Goal: Task Accomplishment & Management: Manage account settings

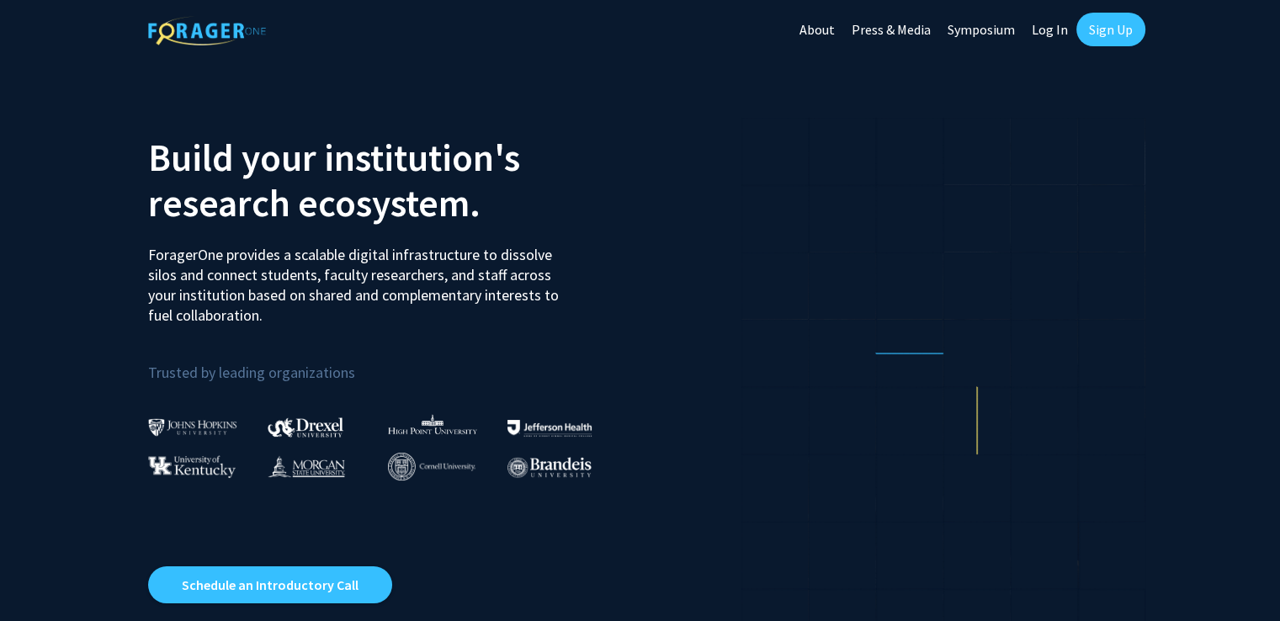
click at [1053, 30] on link "Log In" at bounding box center [1050, 29] width 53 height 59
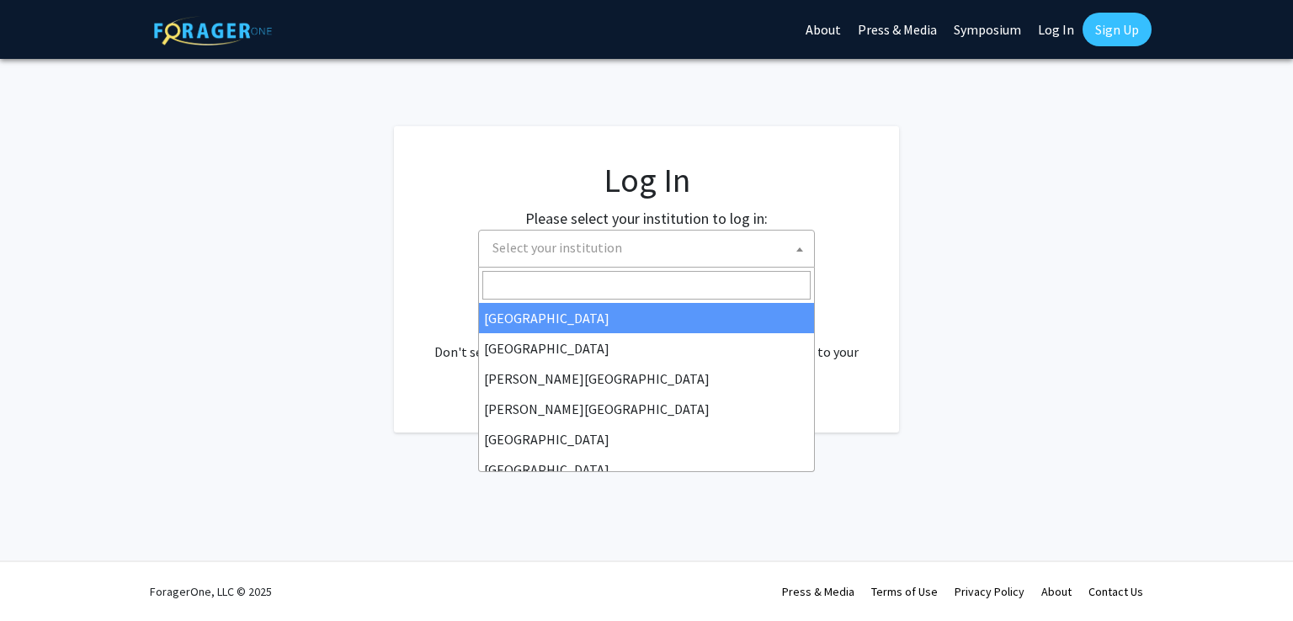
click at [721, 250] on span "Select your institution" at bounding box center [650, 248] width 328 height 35
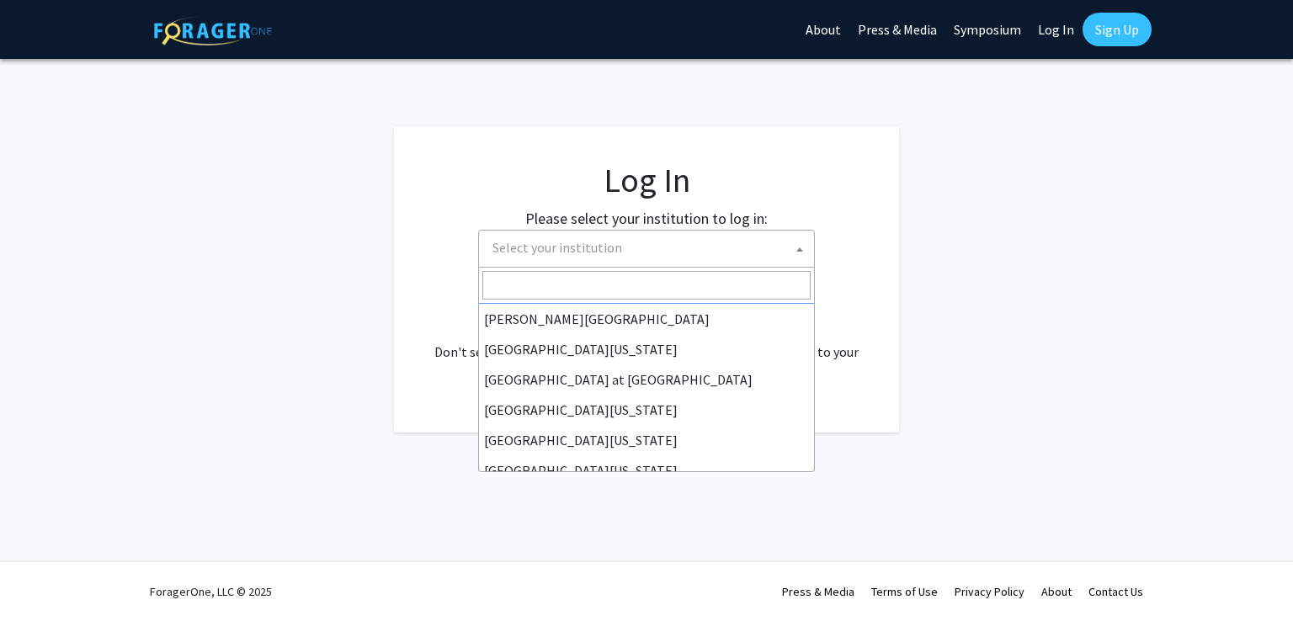
scroll to position [566, 0]
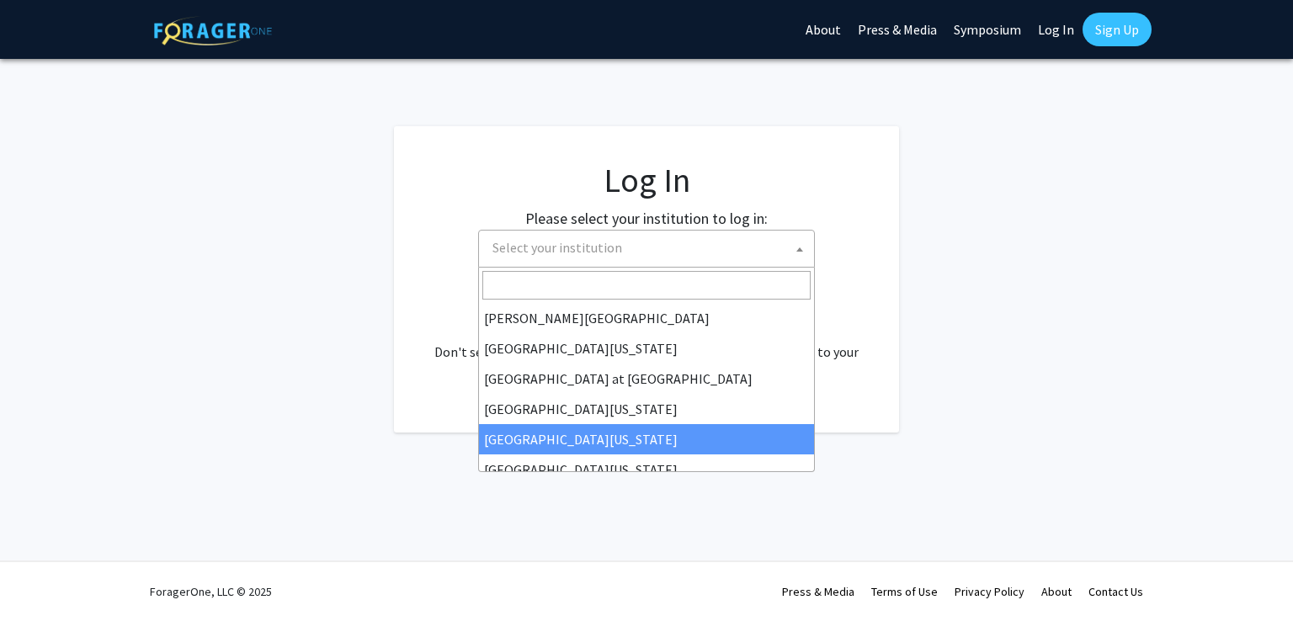
select select "31"
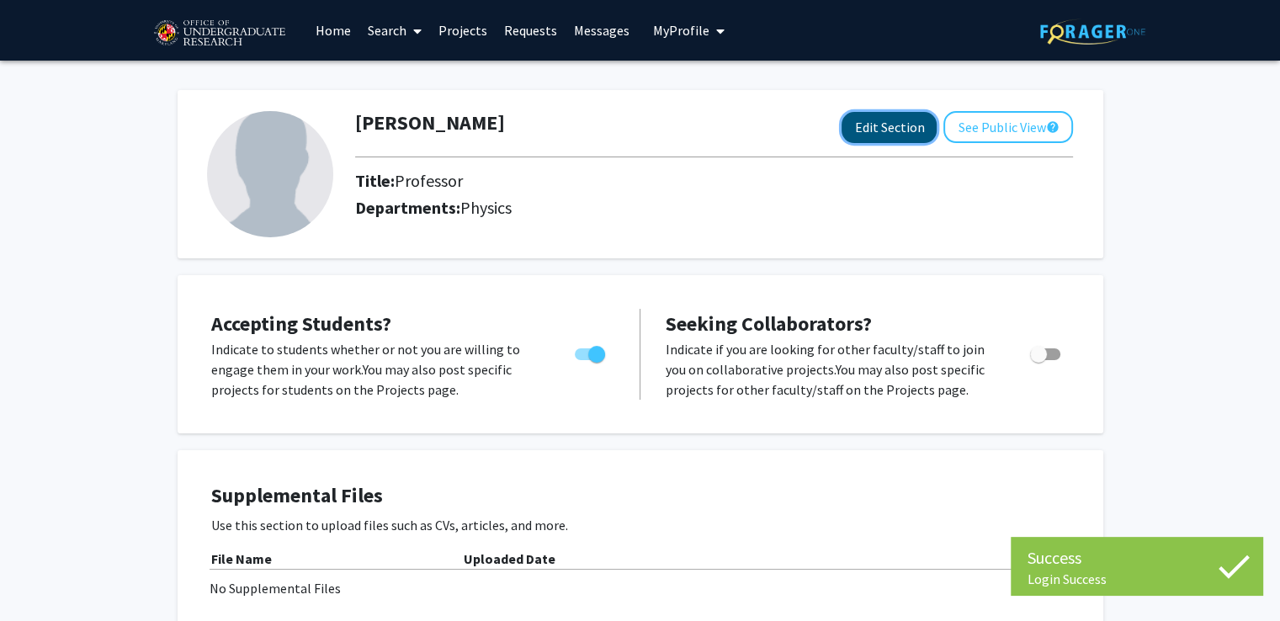
click at [882, 135] on button "Edit Section" at bounding box center [889, 127] width 95 height 31
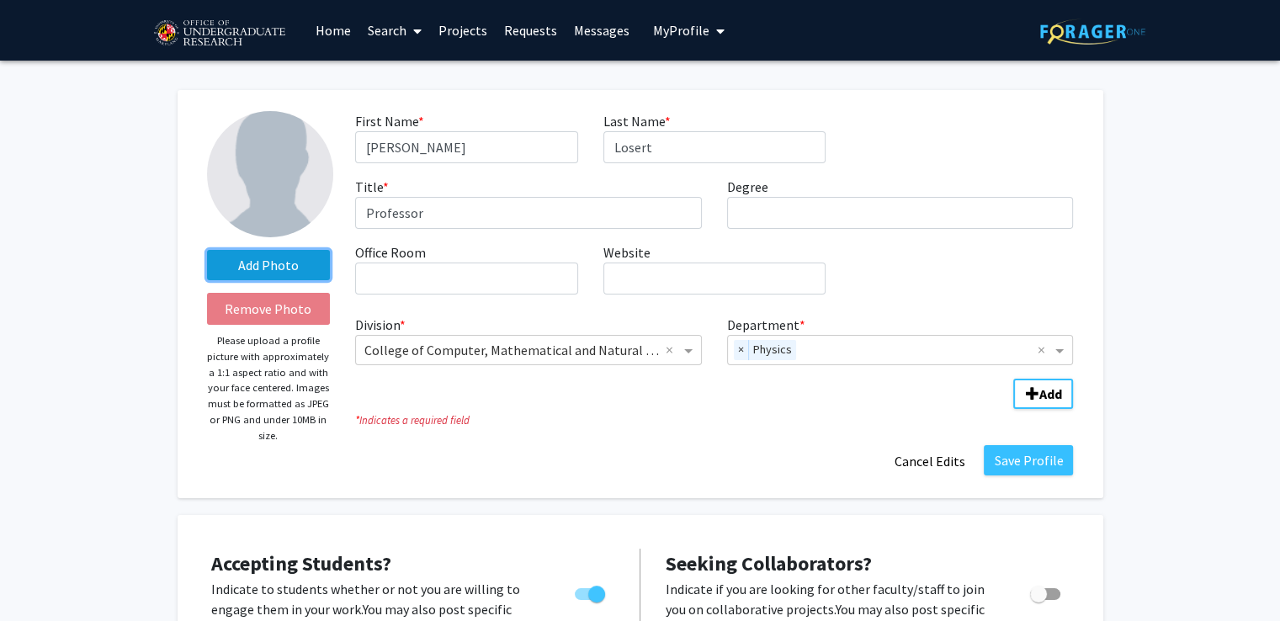
click at [266, 260] on label "Add Photo" at bounding box center [269, 265] width 124 height 30
click at [0, 0] on input "Add Photo" at bounding box center [0, 0] width 0 height 0
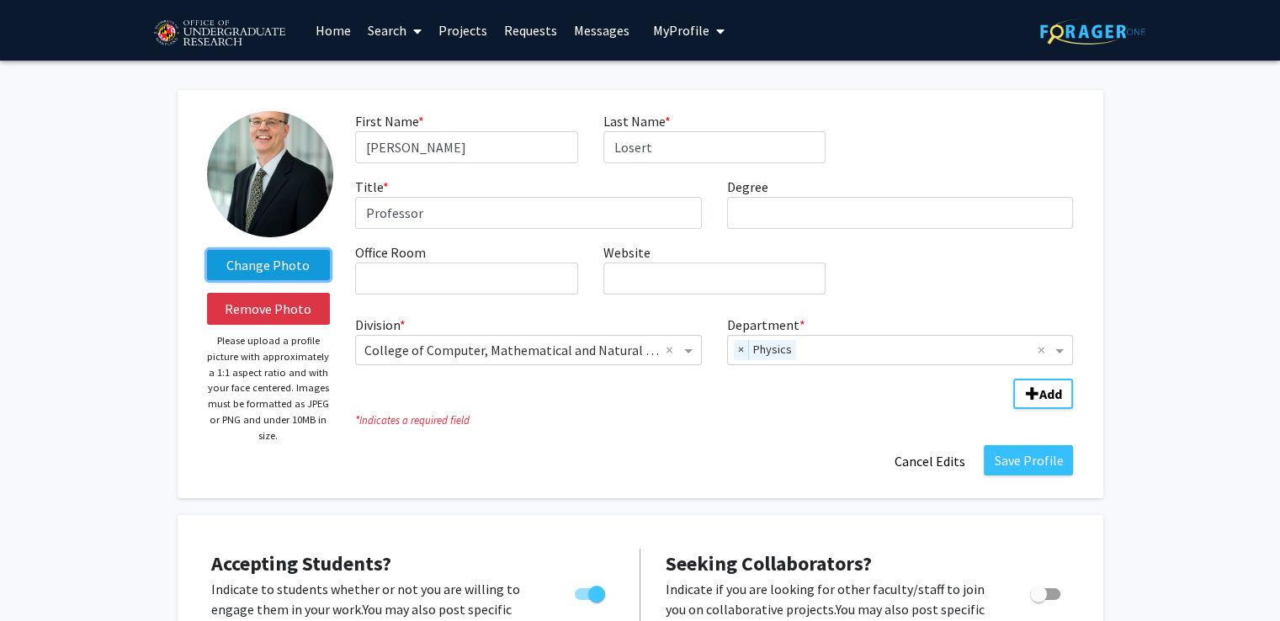
click at [268, 264] on label "Change Photo" at bounding box center [269, 265] width 124 height 30
click at [0, 0] on input "Change Photo" at bounding box center [0, 0] width 0 height 0
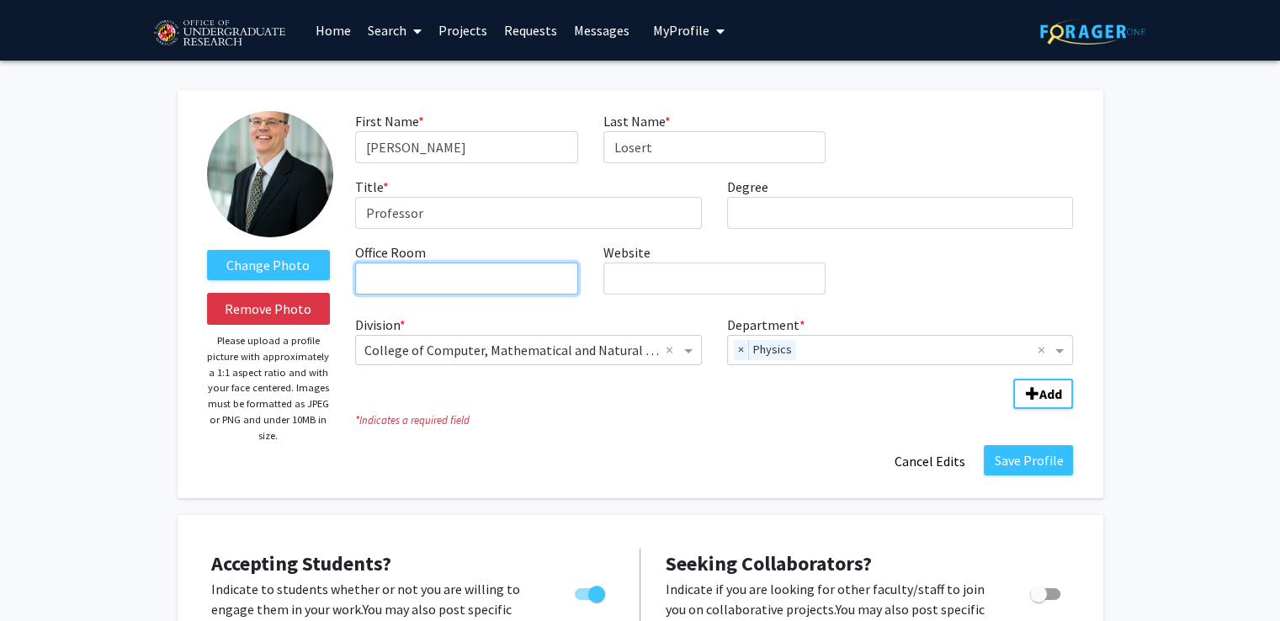
click at [474, 282] on input "Office Room required" at bounding box center [466, 279] width 222 height 32
type input "PSC 1147"
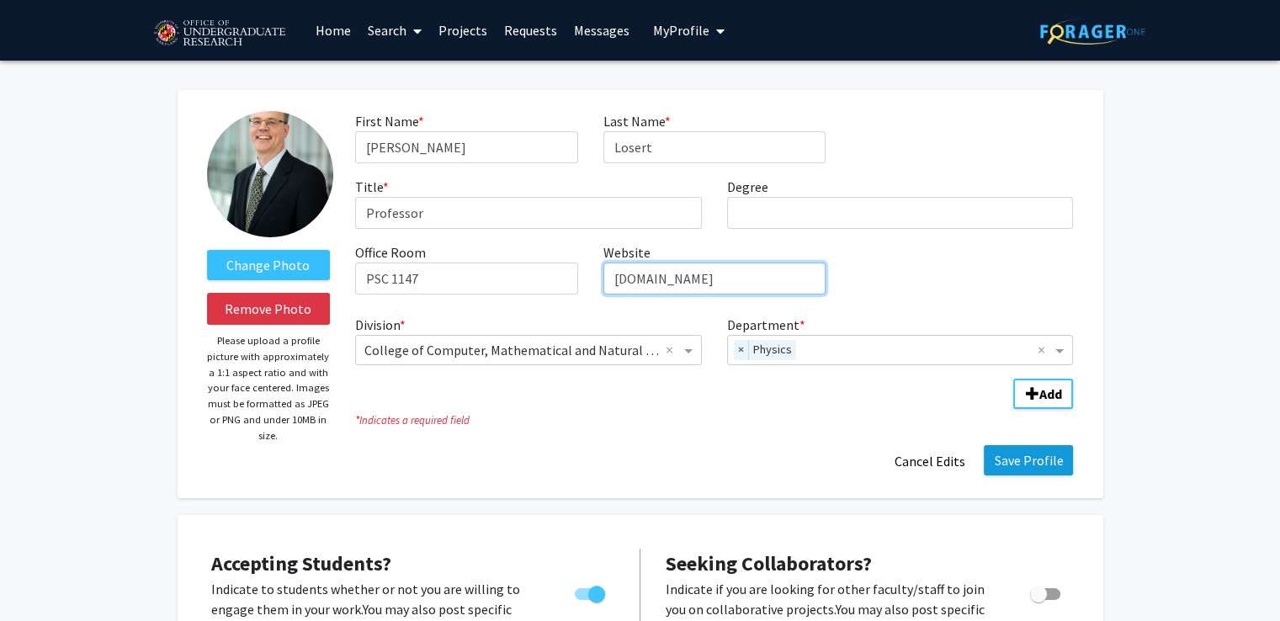
type input "losertlab.umd.edu"
click at [1007, 456] on button "Save Profile" at bounding box center [1028, 460] width 89 height 30
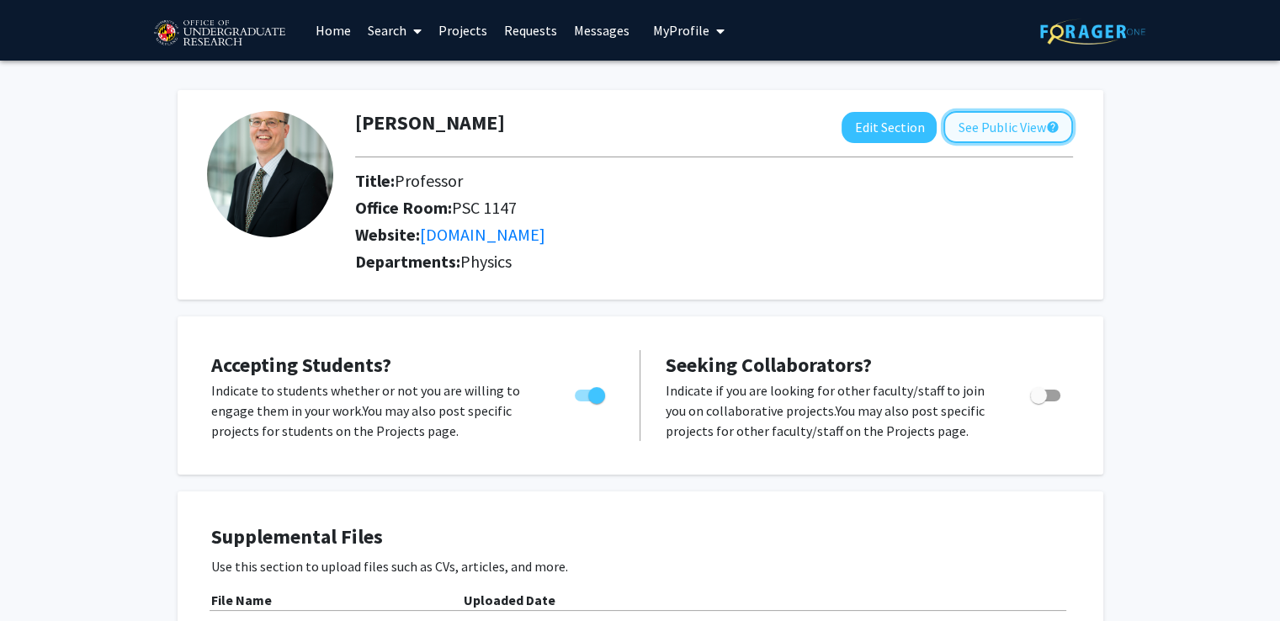
click at [988, 127] on button "See Public View help" at bounding box center [1009, 127] width 130 height 32
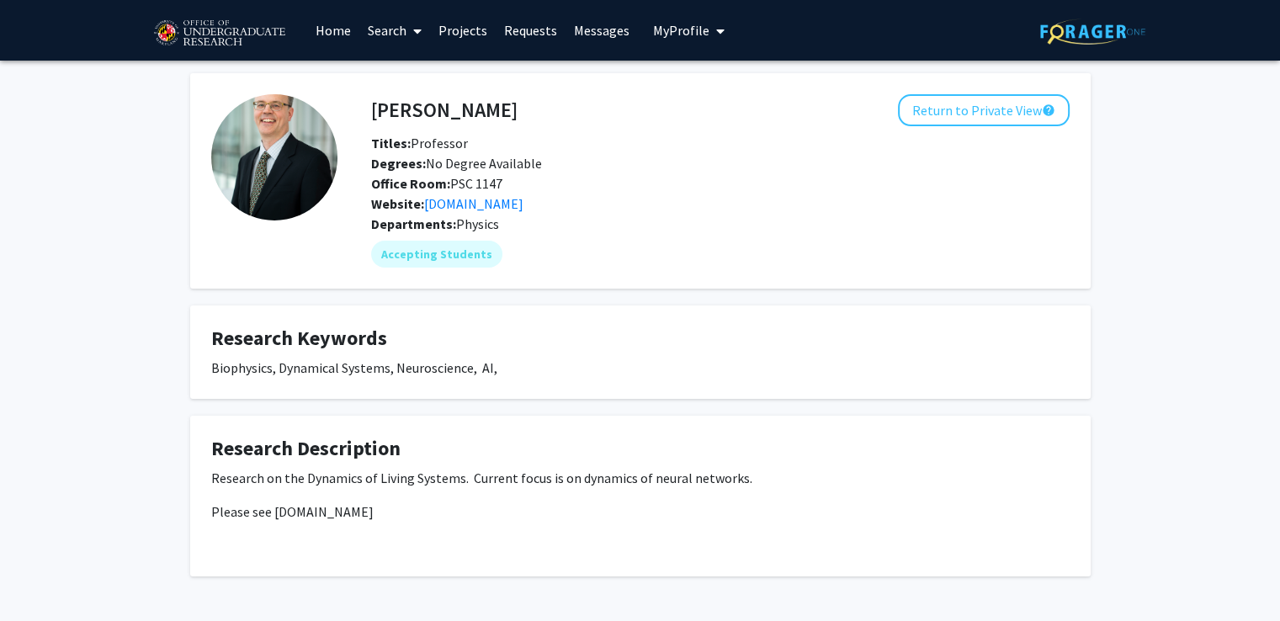
click at [458, 31] on link "Projects" at bounding box center [463, 30] width 66 height 59
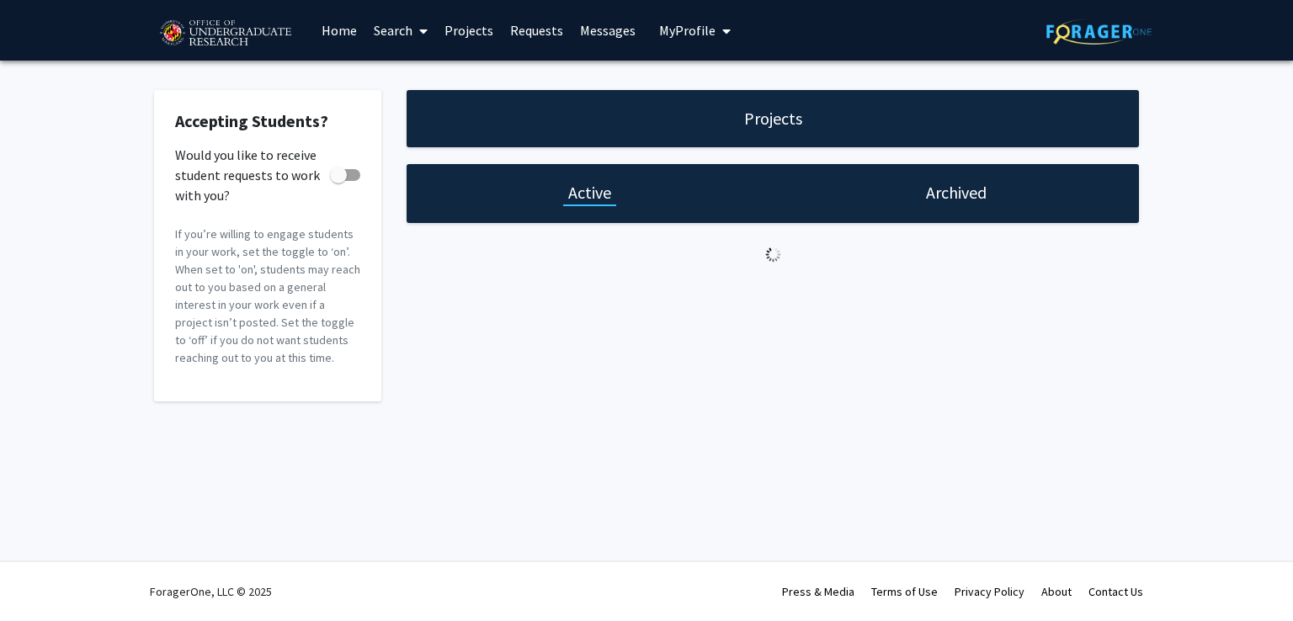
checkbox input "true"
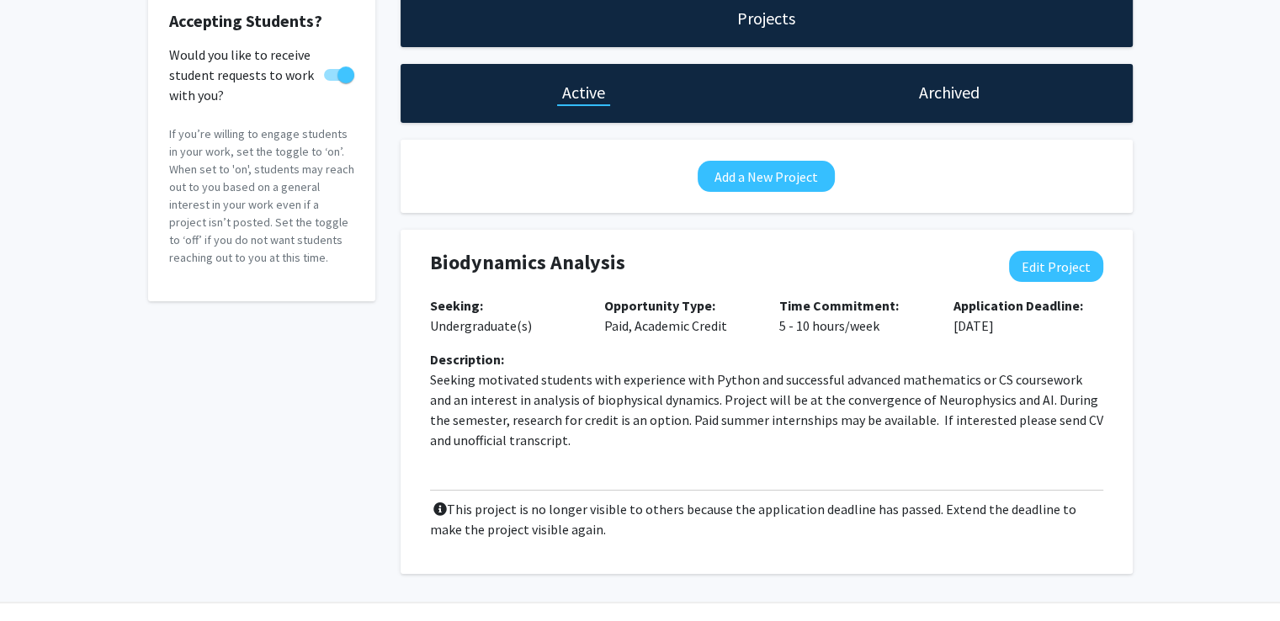
scroll to position [141, 0]
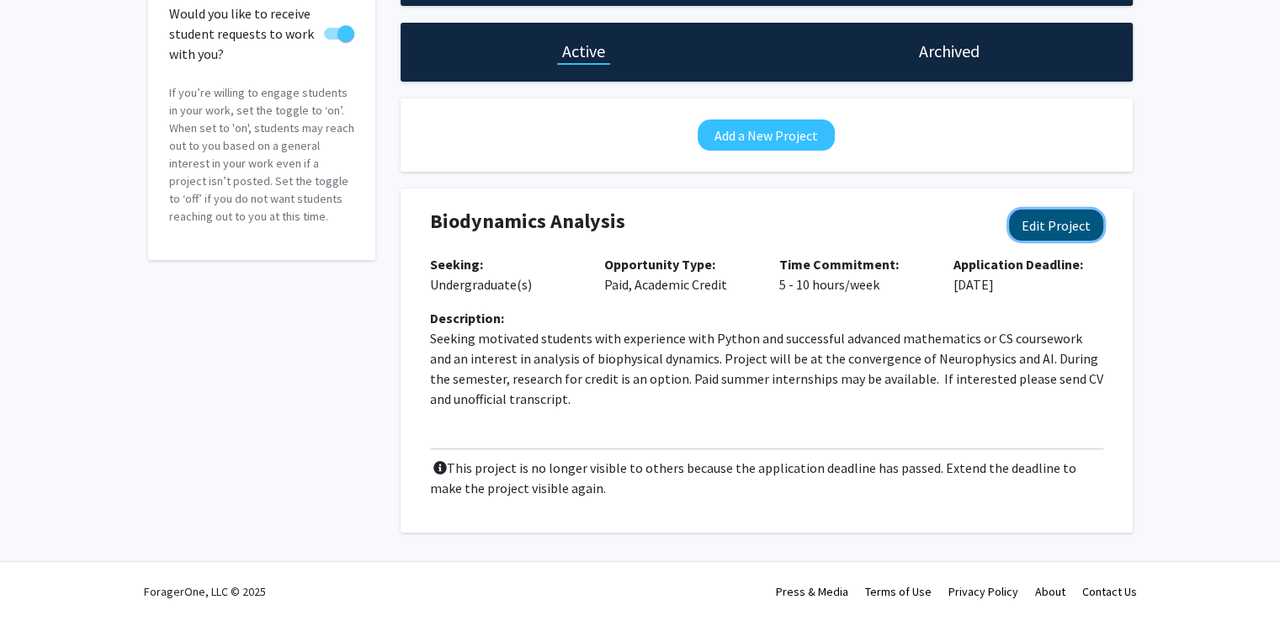
click at [1044, 221] on button "Edit Project" at bounding box center [1056, 225] width 94 height 31
select select "5 - 10"
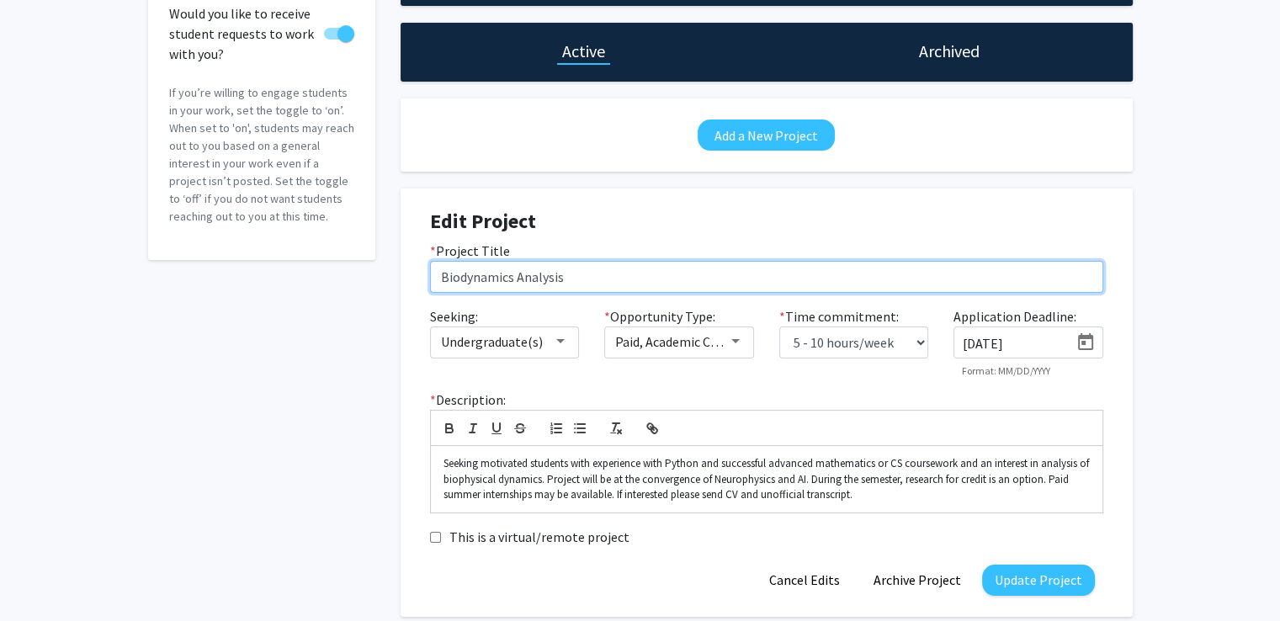
click at [458, 286] on input "Biodynamics Analysis" at bounding box center [766, 277] width 673 height 32
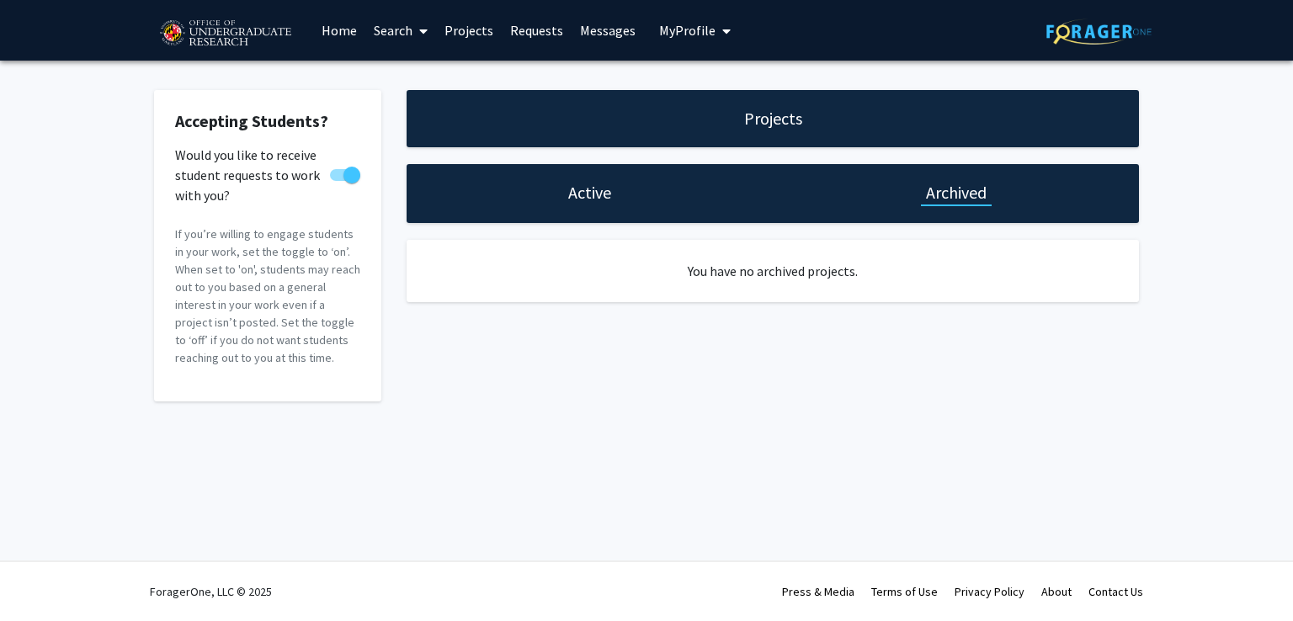
click at [578, 194] on h1 "Active" at bounding box center [589, 193] width 43 height 24
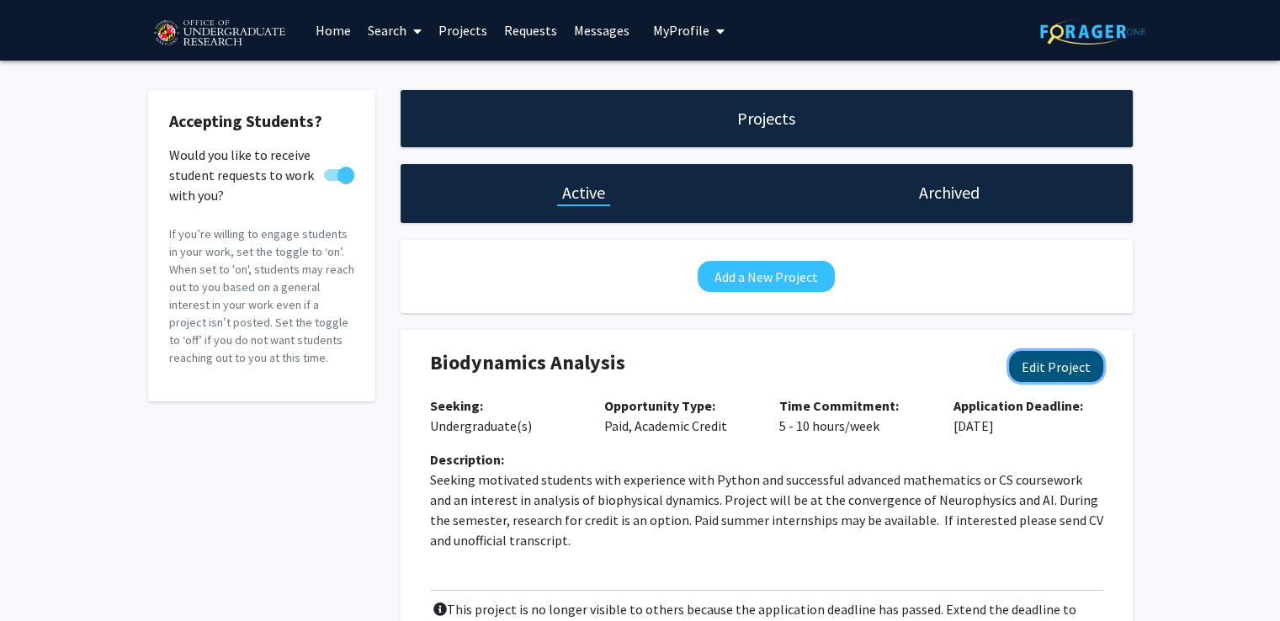
click at [1047, 360] on button "Edit Project" at bounding box center [1056, 366] width 94 height 31
select select "5 - 10"
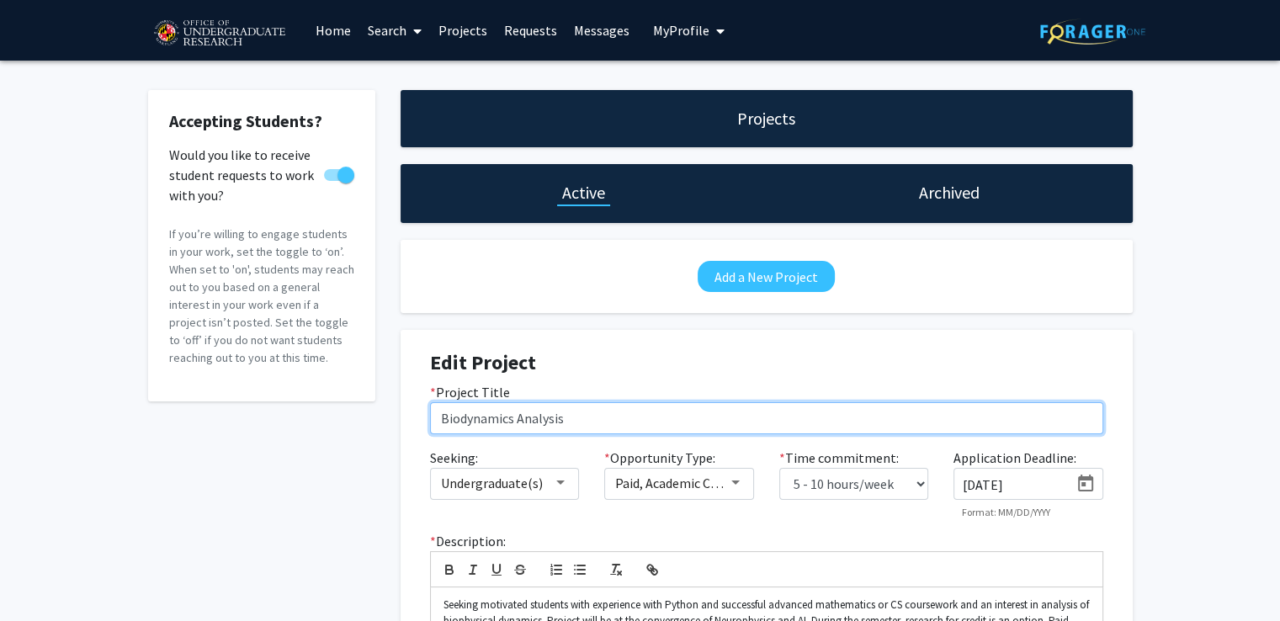
click at [462, 422] on input "Biodynamics Analysis" at bounding box center [766, 418] width 673 height 32
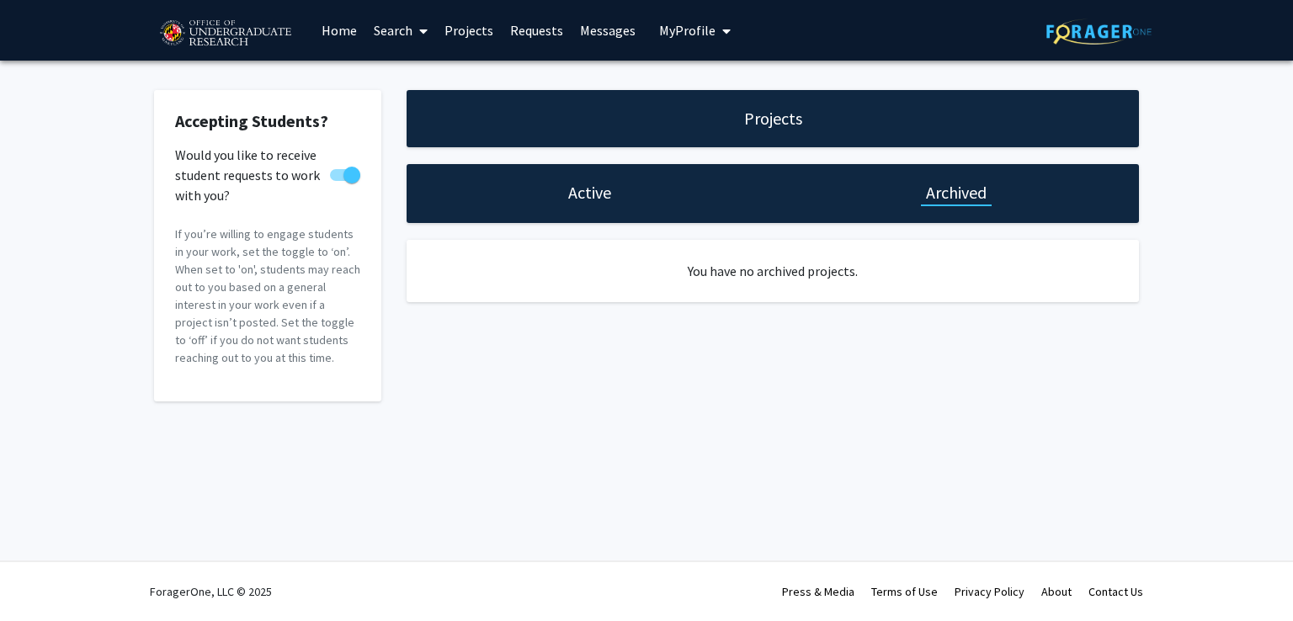
click at [593, 191] on h1 "Active" at bounding box center [589, 193] width 43 height 24
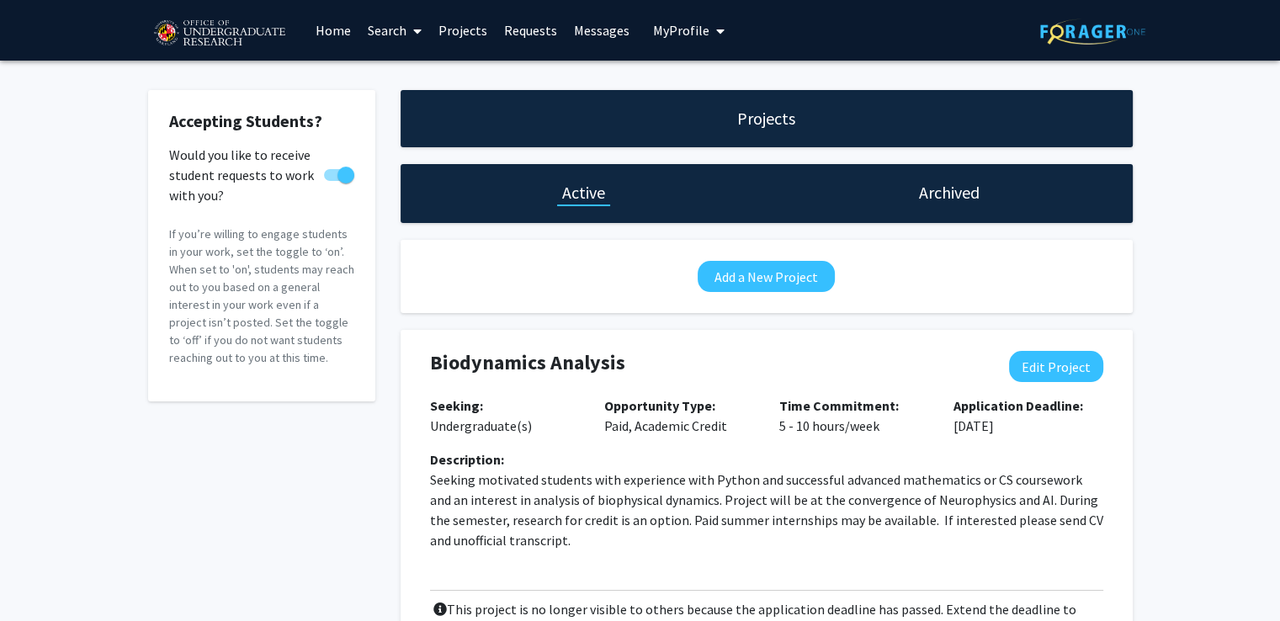
click at [1051, 383] on div "Biodynamics Analysis Edit Project" at bounding box center [767, 373] width 699 height 45
click at [1044, 373] on button "Edit Project" at bounding box center [1056, 366] width 94 height 31
select select "5 - 10"
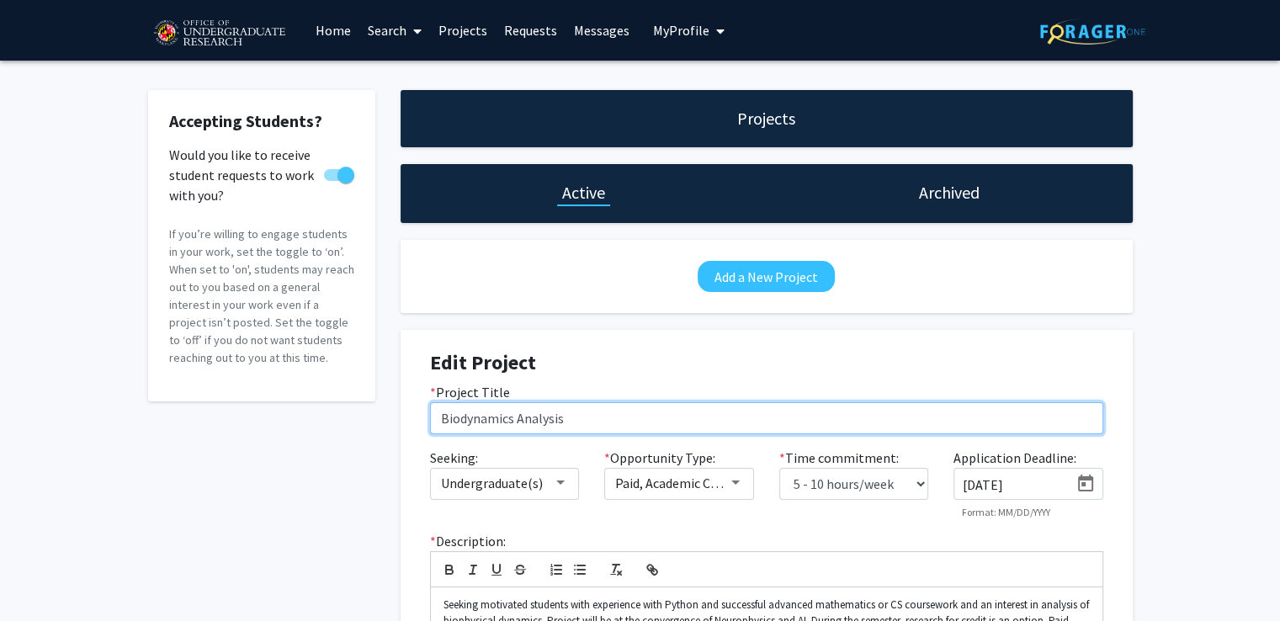
drag, startPoint x: 458, startPoint y: 421, endPoint x: 596, endPoint y: 421, distance: 138.1
click at [596, 421] on input "Biodynamics Analysis" at bounding box center [766, 418] width 673 height 32
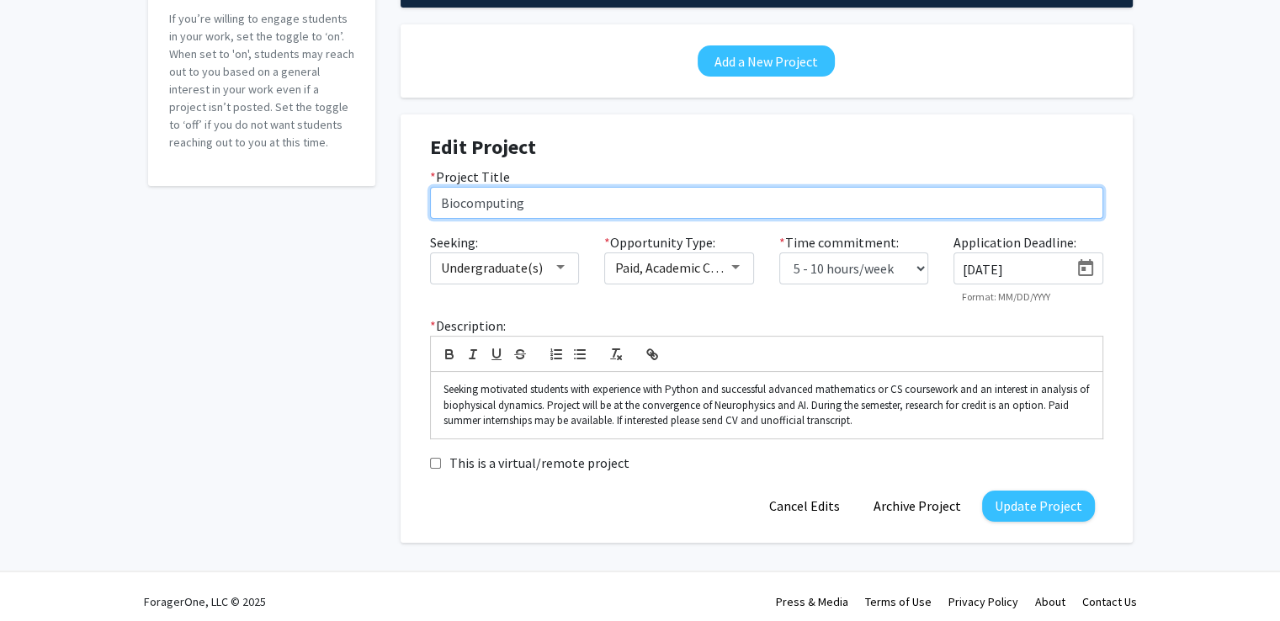
scroll to position [221, 0]
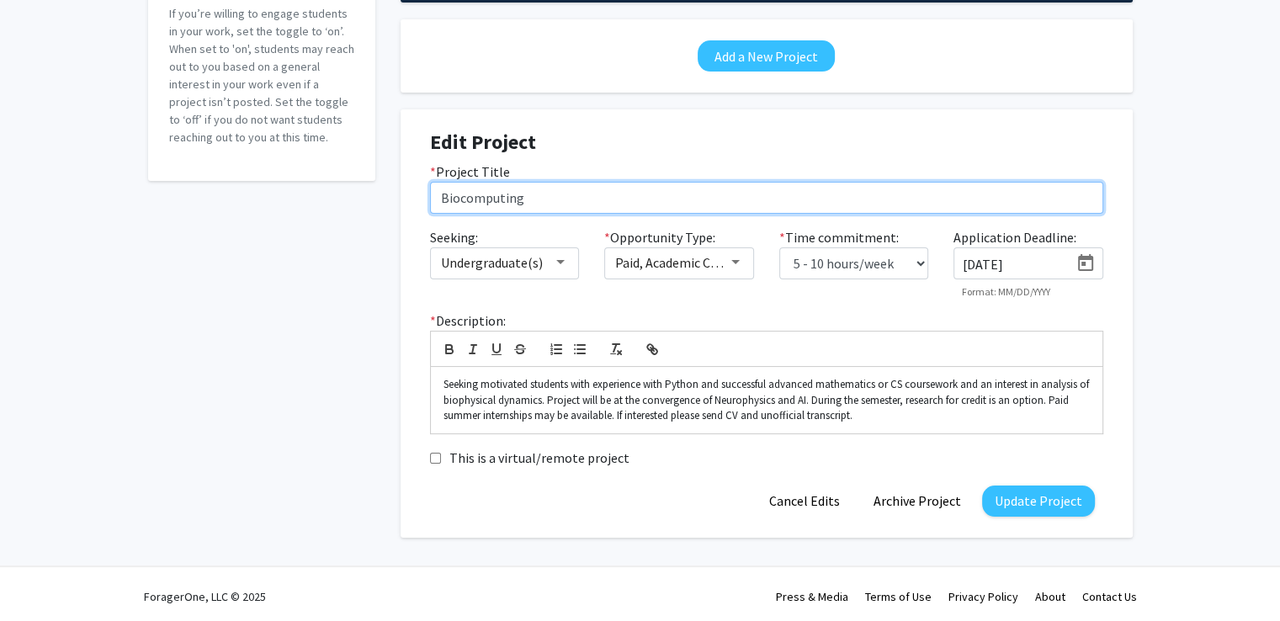
type input "Biocomputing"
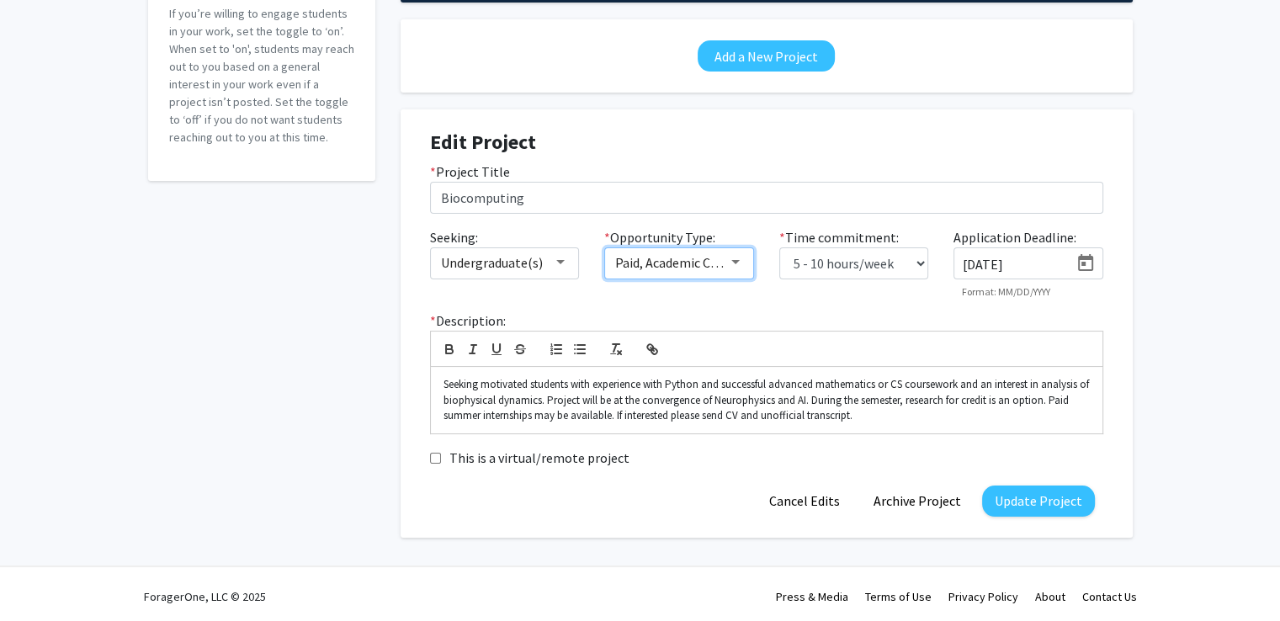
click at [737, 266] on div at bounding box center [735, 262] width 15 height 13
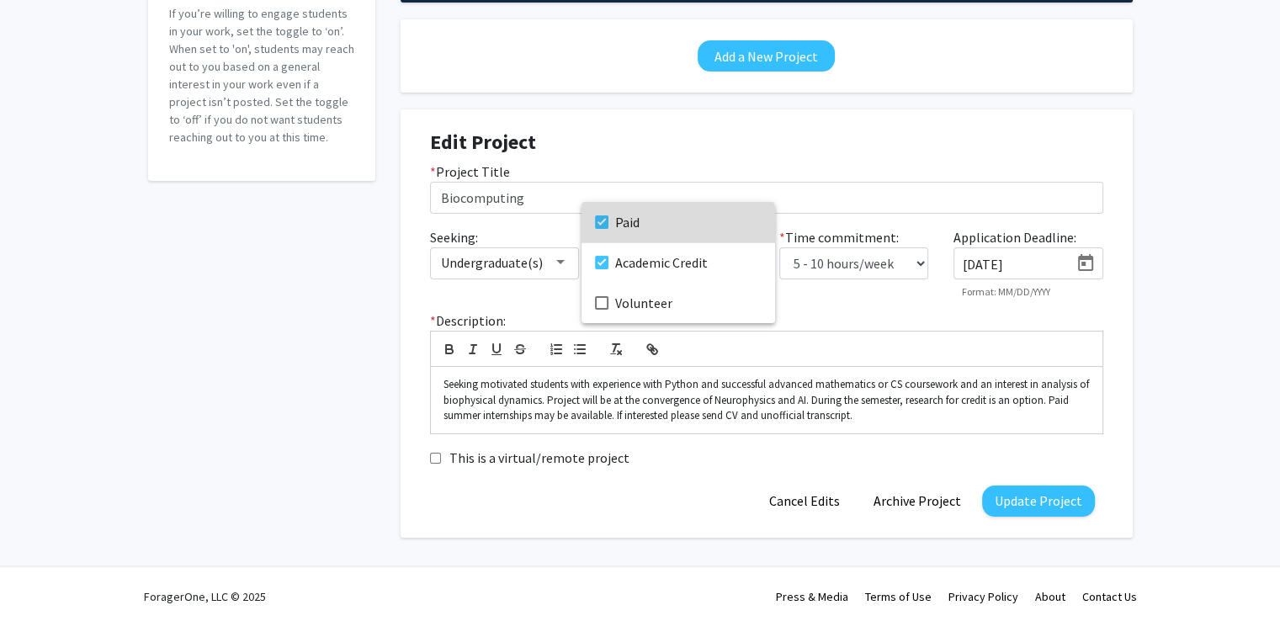
click at [598, 226] on mat-pseudo-checkbox at bounding box center [601, 222] width 13 height 13
click at [933, 349] on div at bounding box center [640, 310] width 1280 height 621
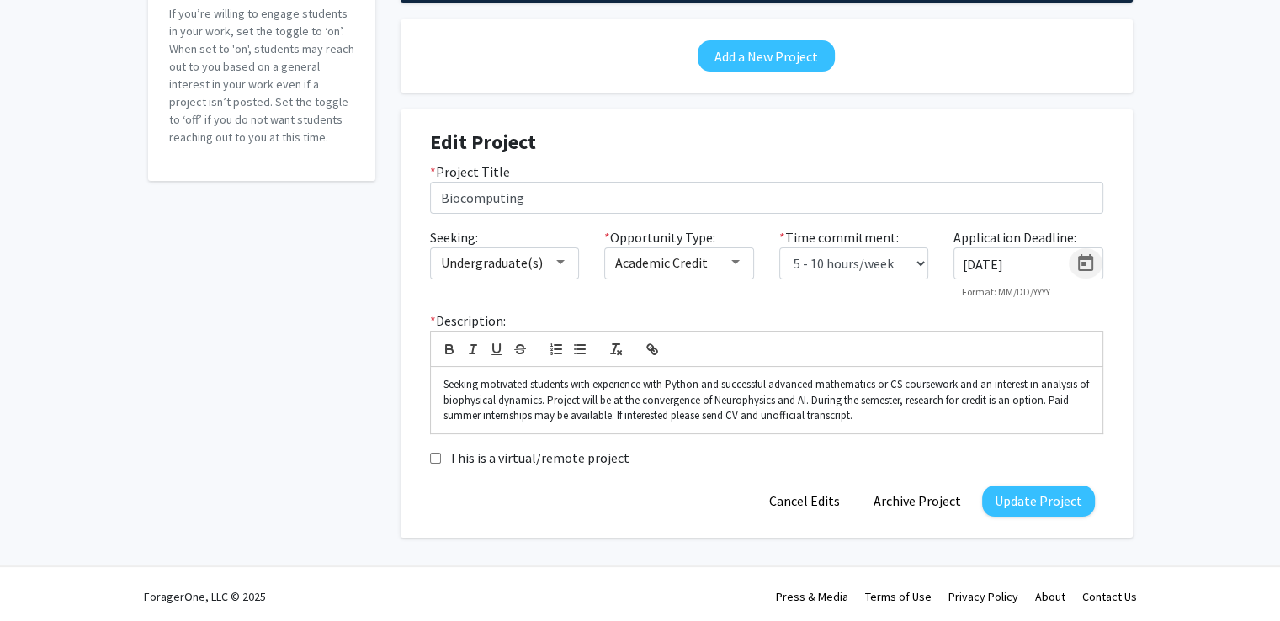
click at [1087, 267] on icon "Open calendar" at bounding box center [1086, 263] width 20 height 20
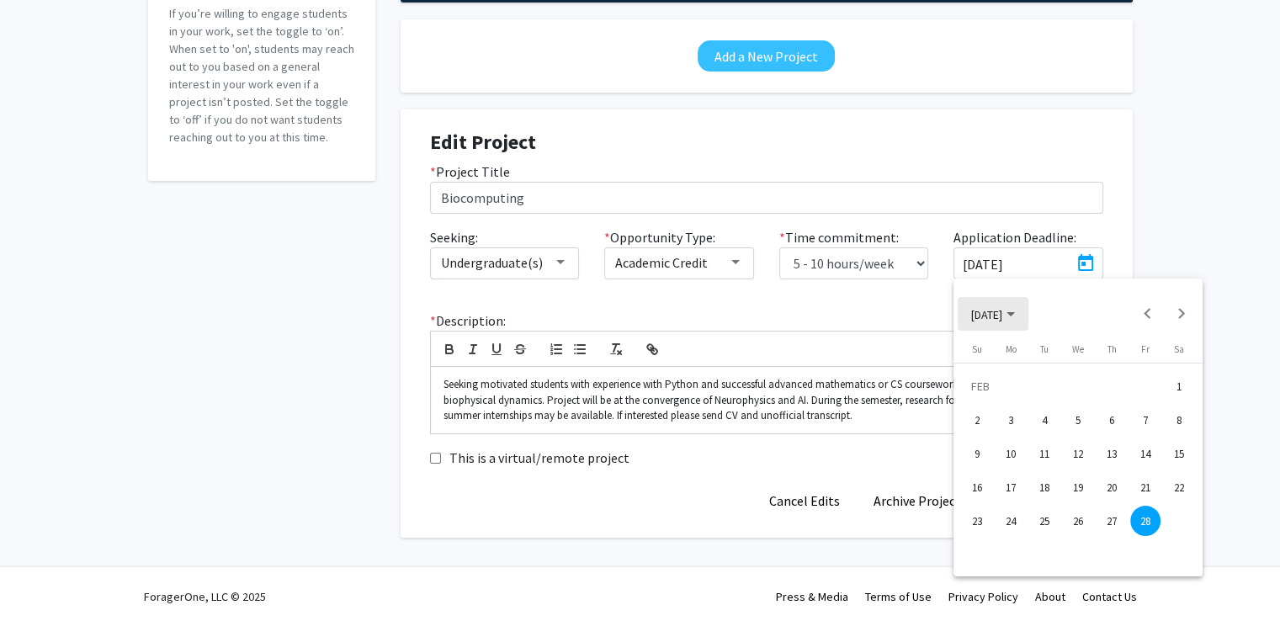
click at [1015, 317] on span "FEB 2025" at bounding box center [993, 313] width 44 height 15
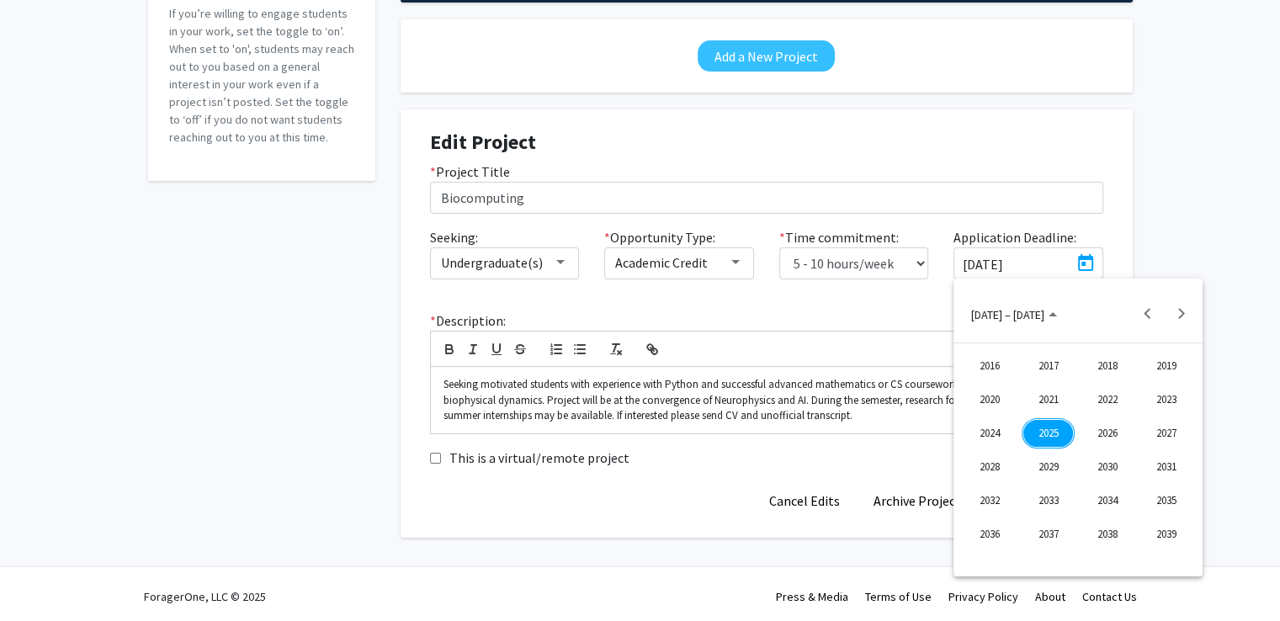
click at [1047, 425] on div "2025" at bounding box center [1048, 433] width 53 height 30
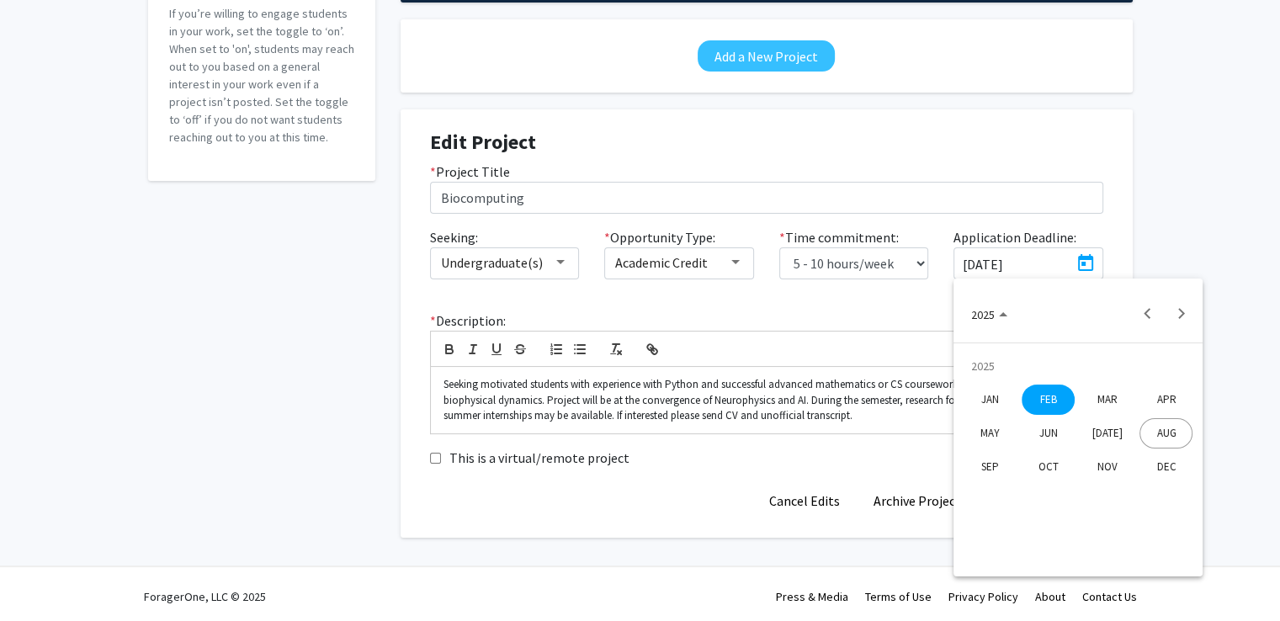
click at [998, 458] on div "SEP" at bounding box center [989, 467] width 53 height 30
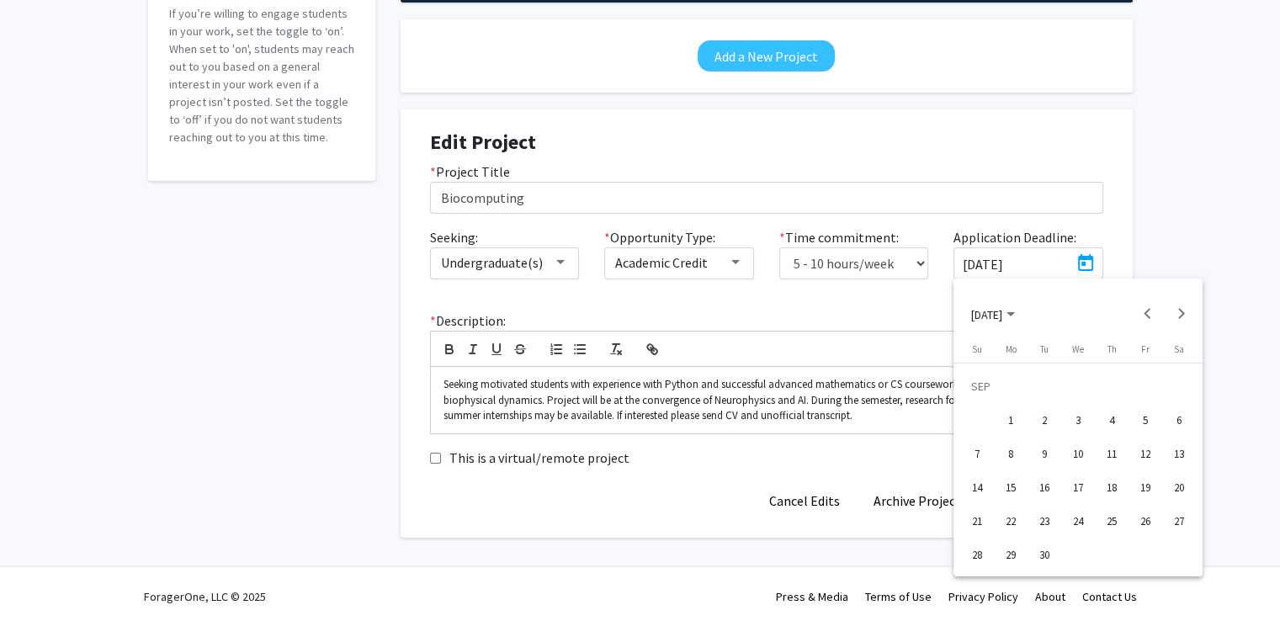
click at [972, 487] on div "14" at bounding box center [977, 487] width 30 height 30
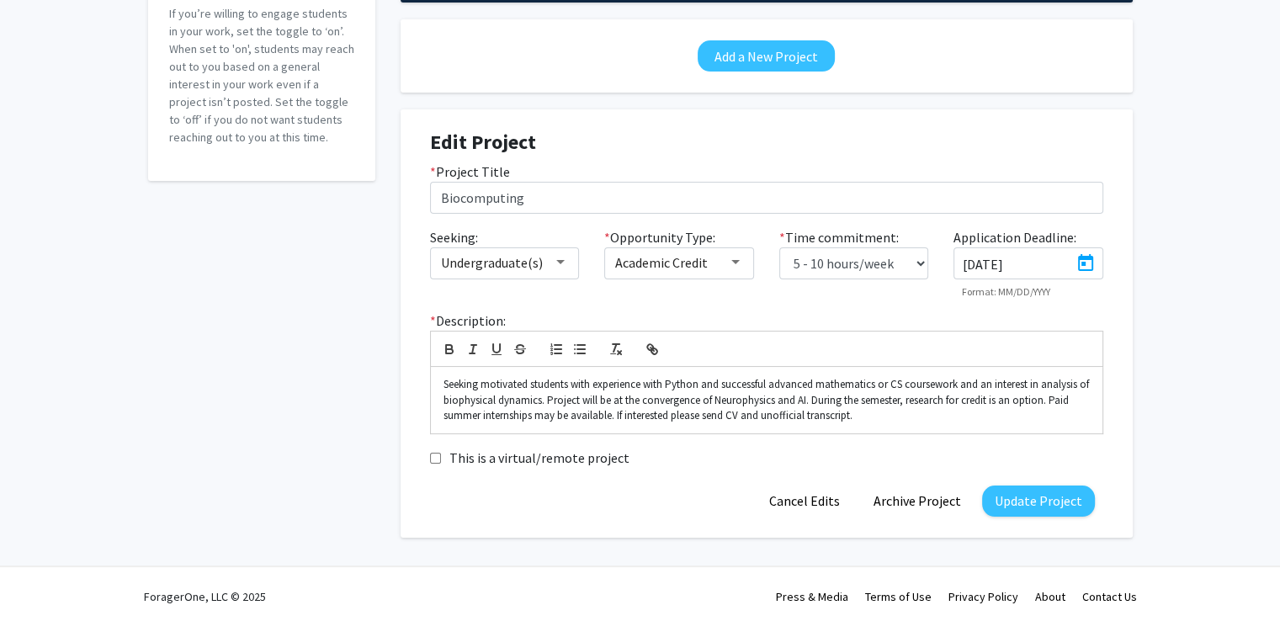
type input "9/14/2025"
click at [545, 382] on p "Seeking motivated students with experience with Python and successful advanced …" at bounding box center [767, 400] width 647 height 46
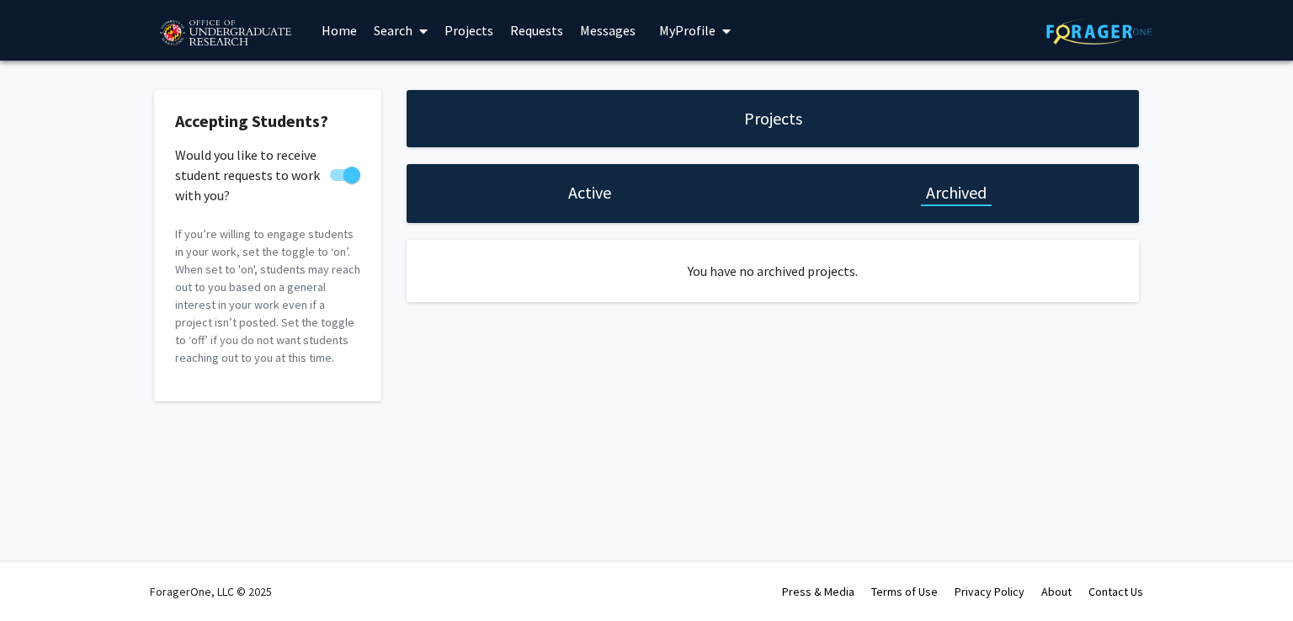
click at [583, 191] on h1 "Active" at bounding box center [589, 193] width 43 height 24
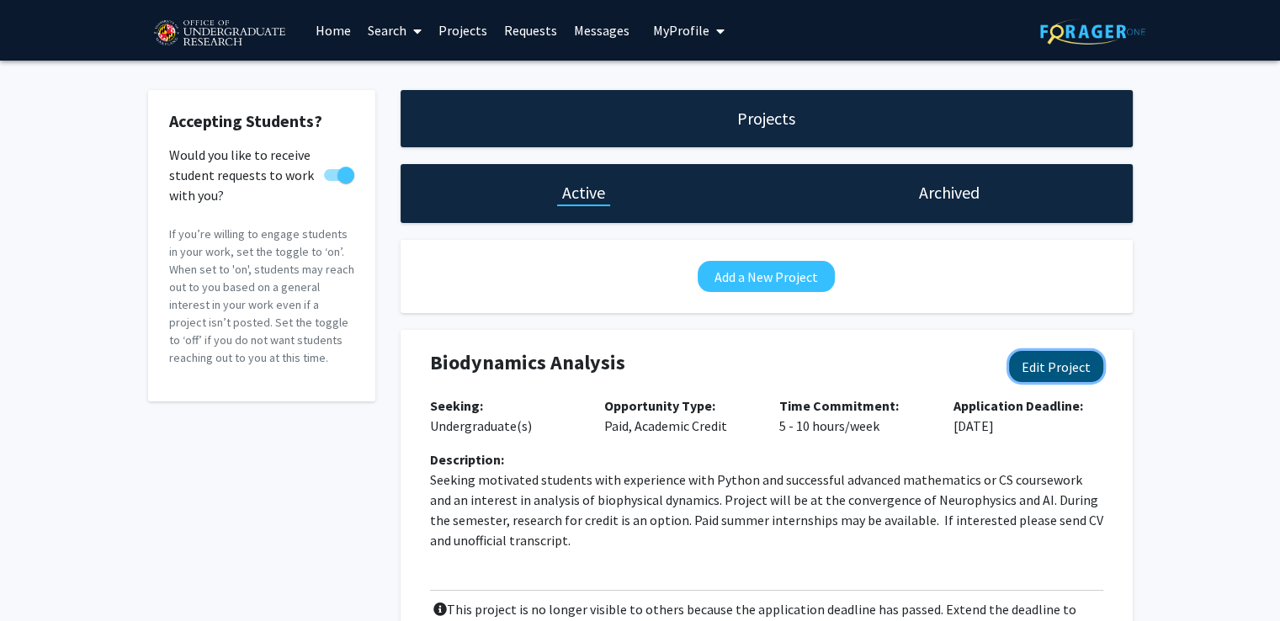
click at [1047, 372] on button "Edit Project" at bounding box center [1056, 366] width 94 height 31
select select "5 - 10"
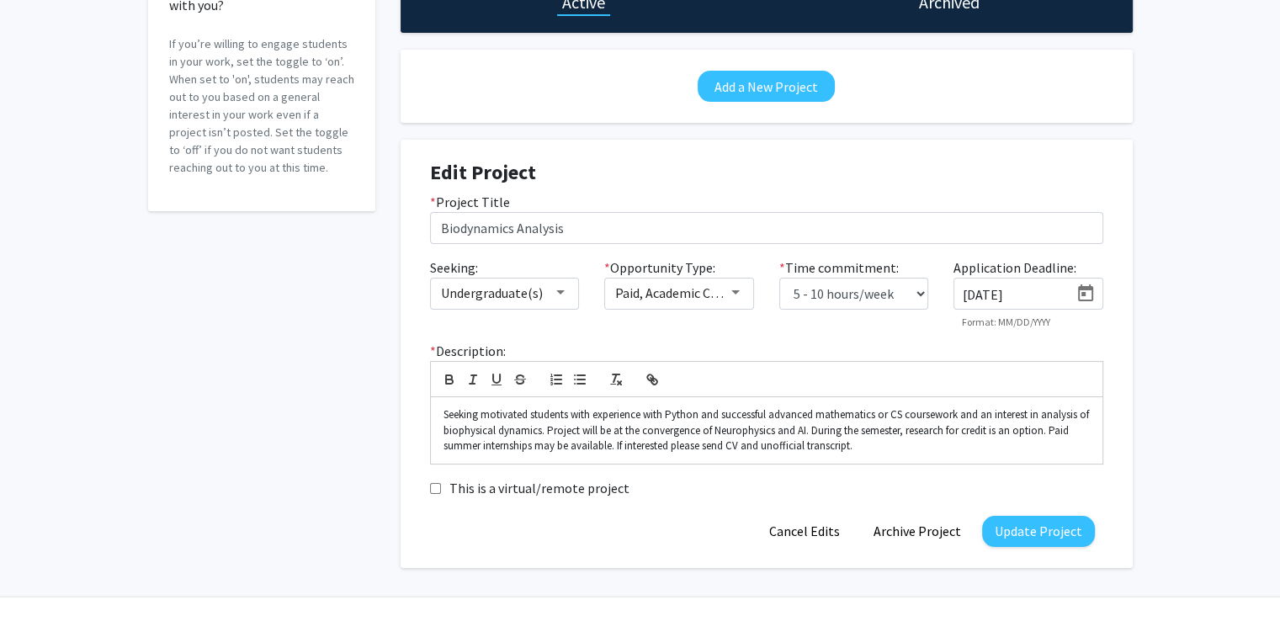
scroll to position [191, 0]
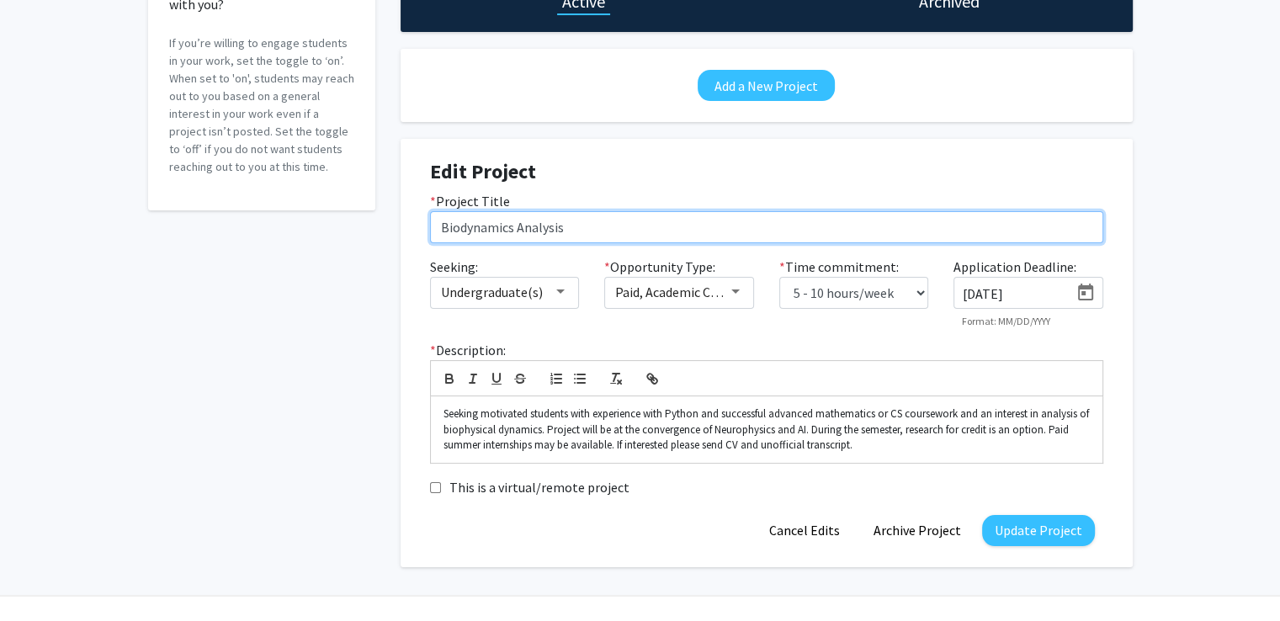
drag, startPoint x: 456, startPoint y: 226, endPoint x: 671, endPoint y: 228, distance: 214.7
click at [671, 228] on input "Biodynamics Analysis" at bounding box center [766, 227] width 673 height 32
type input "Biocomputing"
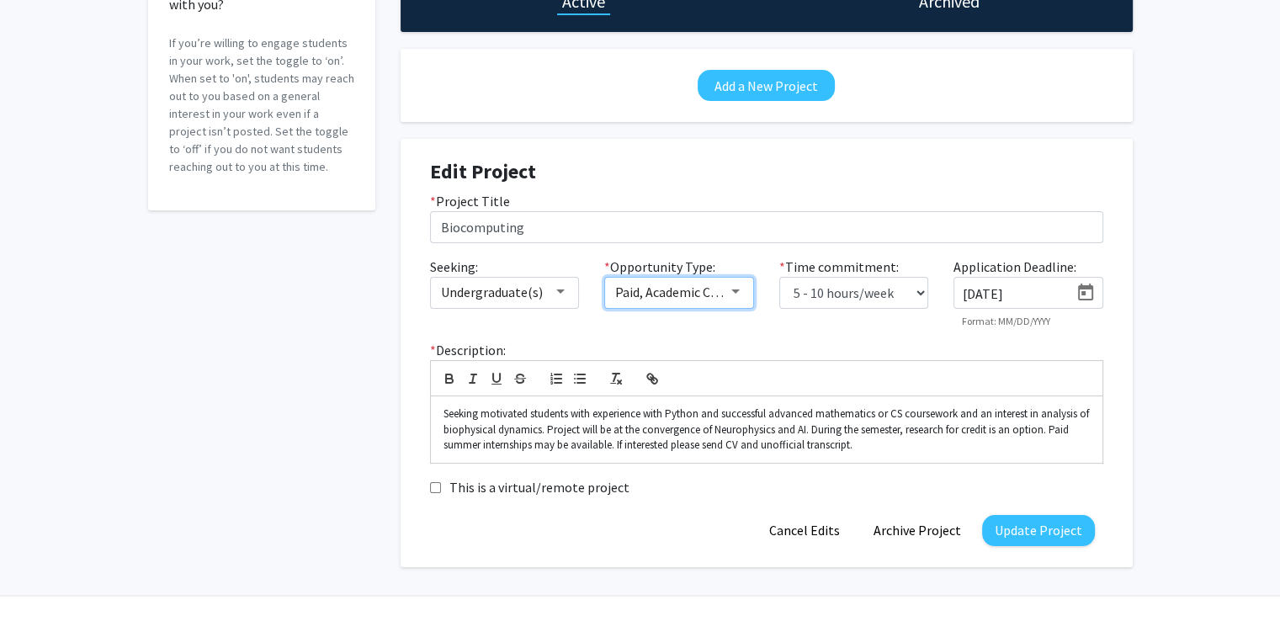
click at [719, 285] on span "Paid, Academic Credit" at bounding box center [676, 292] width 123 height 17
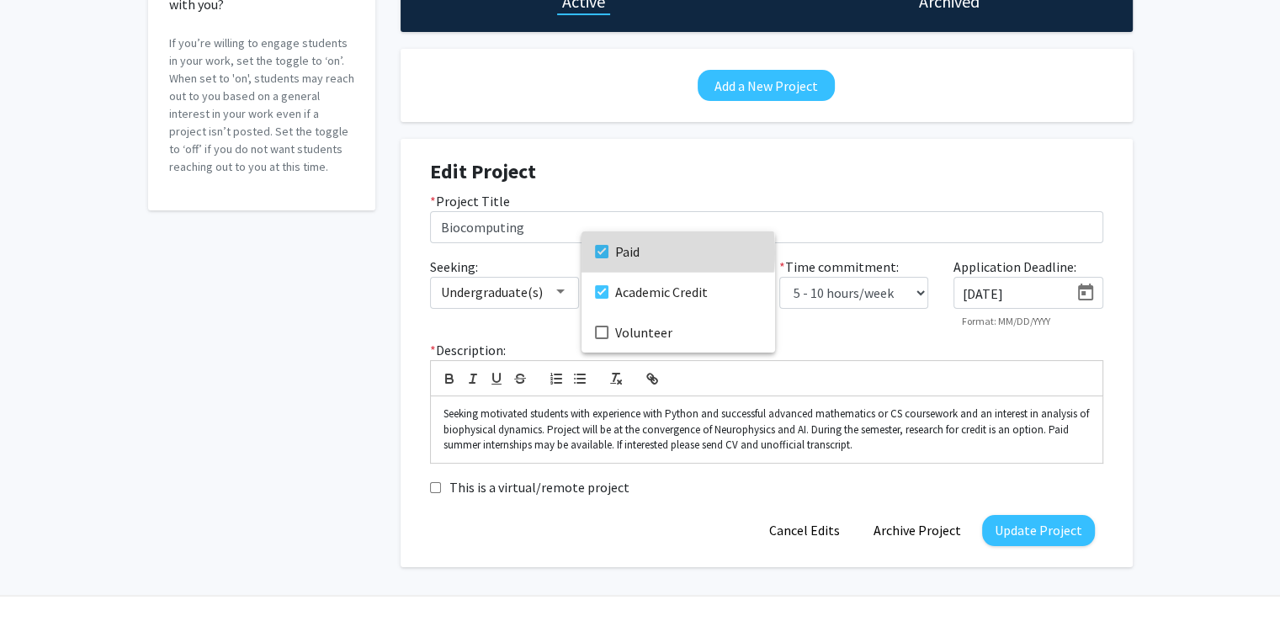
click at [603, 253] on mat-pseudo-checkbox at bounding box center [601, 251] width 13 height 13
click at [871, 354] on div at bounding box center [640, 310] width 1280 height 621
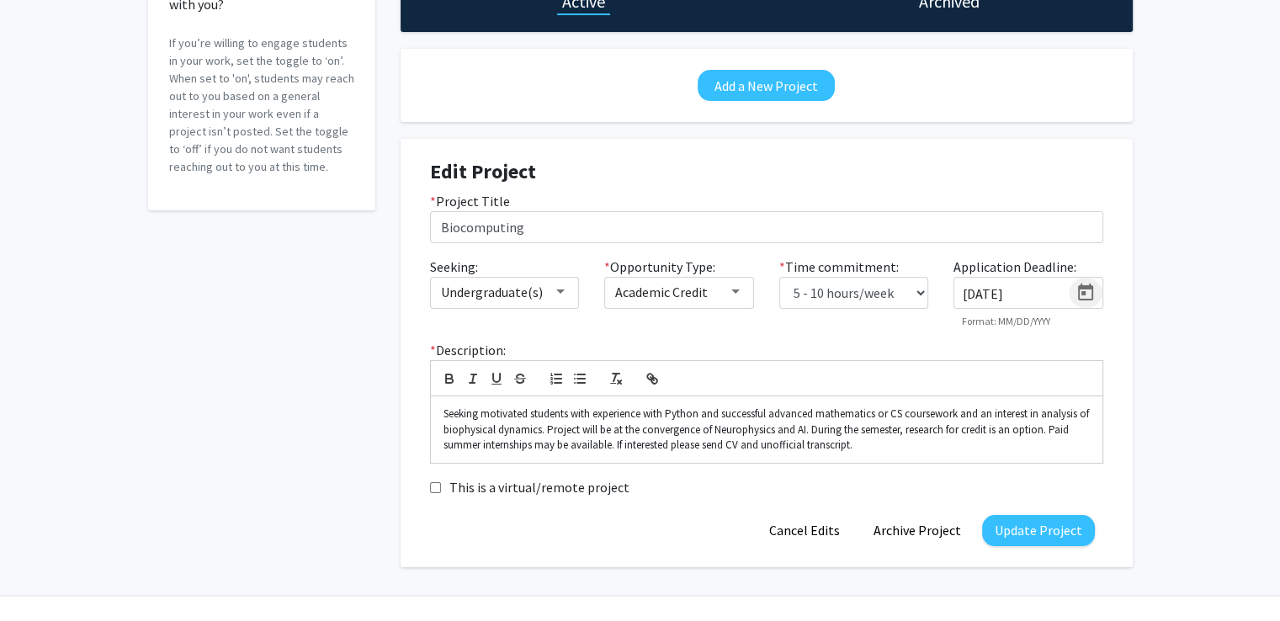
click at [1091, 285] on icon "Open calendar" at bounding box center [1085, 292] width 15 height 17
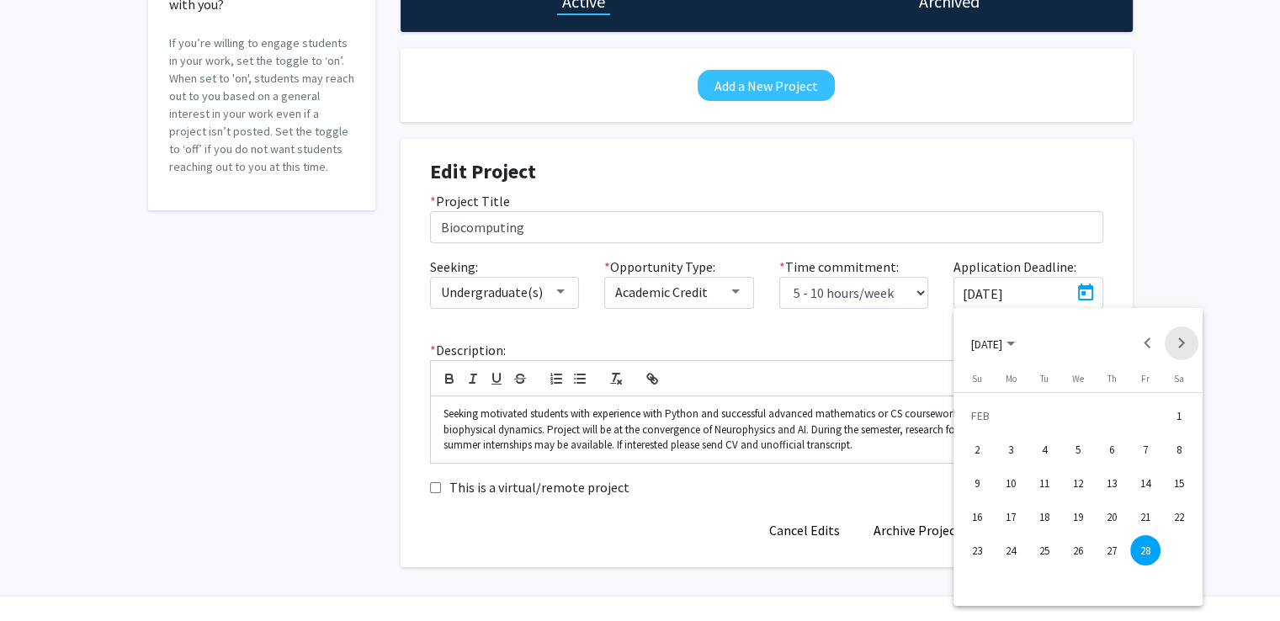
click at [1175, 343] on button "Next month" at bounding box center [1182, 344] width 34 height 34
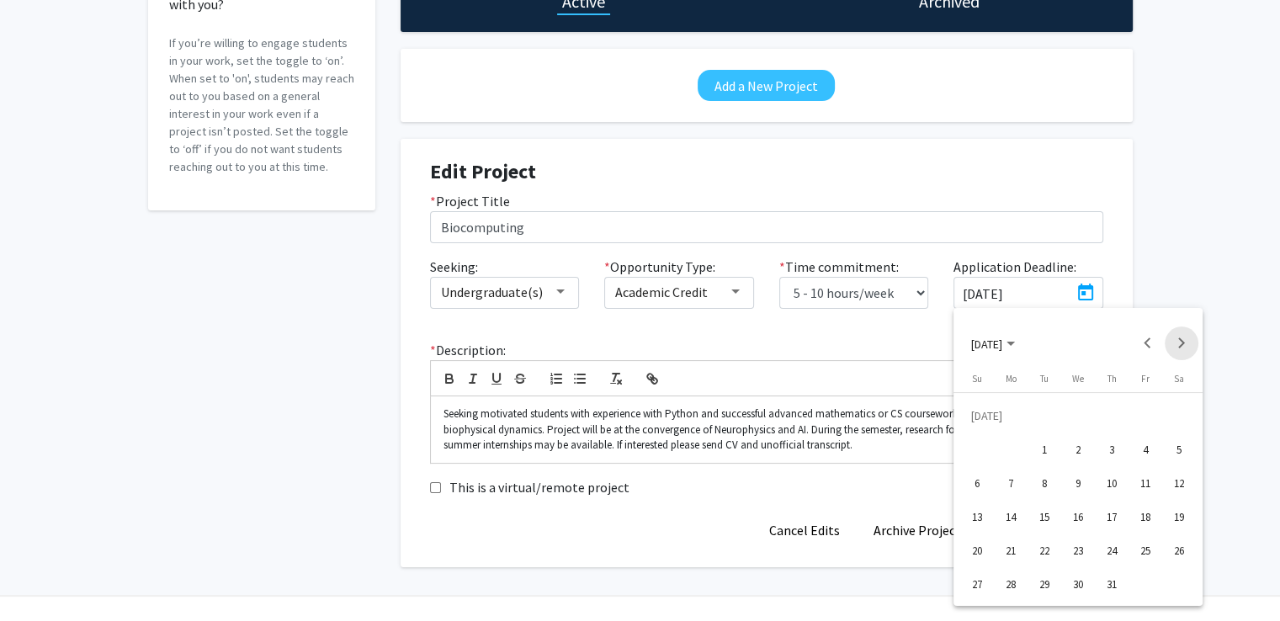
click at [1175, 343] on button "Next month" at bounding box center [1182, 344] width 34 height 34
click at [971, 519] on div "14" at bounding box center [977, 517] width 30 height 30
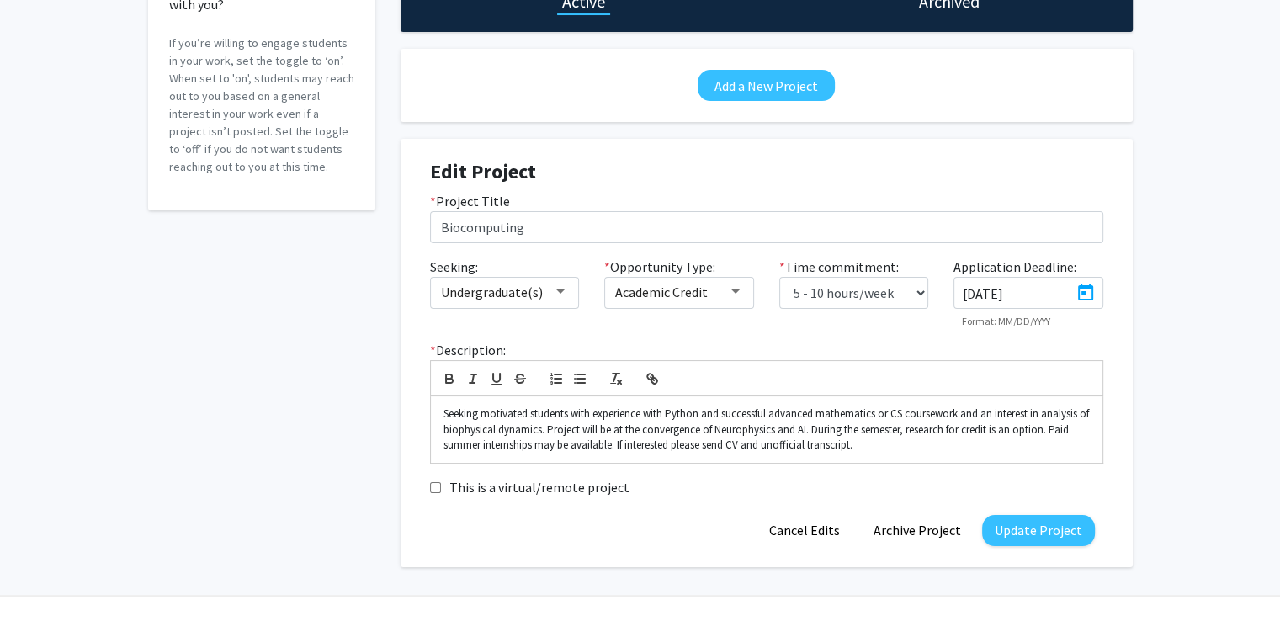
type input "9/14/2025"
click at [482, 420] on p "Seeking motivated students with experience with Python and successful advanced …" at bounding box center [767, 430] width 647 height 46
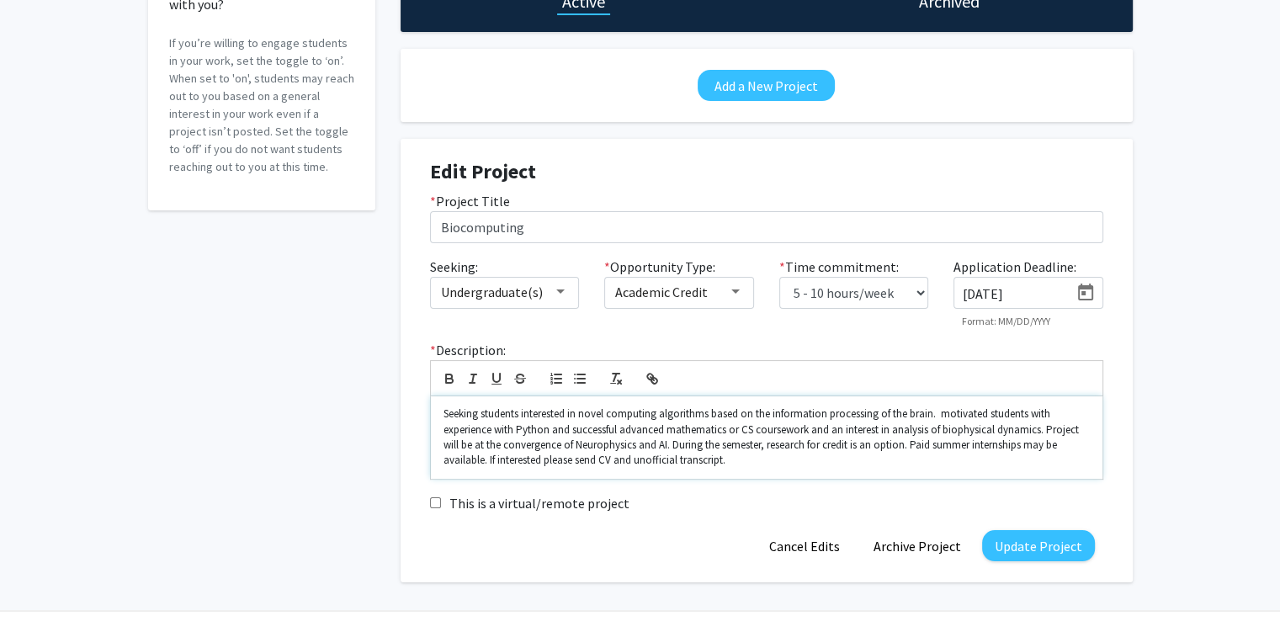
click at [445, 429] on p "Seeking students interested in novel computing algorithms based on the informat…" at bounding box center [767, 438] width 647 height 62
click at [678, 432] on p "Seeking students interested in novel computing algorithms based on the informat…" at bounding box center [767, 438] width 647 height 62
click at [912, 429] on p "Seeking students interested in novel computing algorithms based on the informat…" at bounding box center [767, 438] width 647 height 62
click at [767, 430] on p "Seeking students interested in novel computing algorithms based on the informat…" at bounding box center [767, 438] width 647 height 62
click at [840, 431] on p "Seeking students interested in novel computing algorithms based on the informat…" at bounding box center [767, 438] width 647 height 62
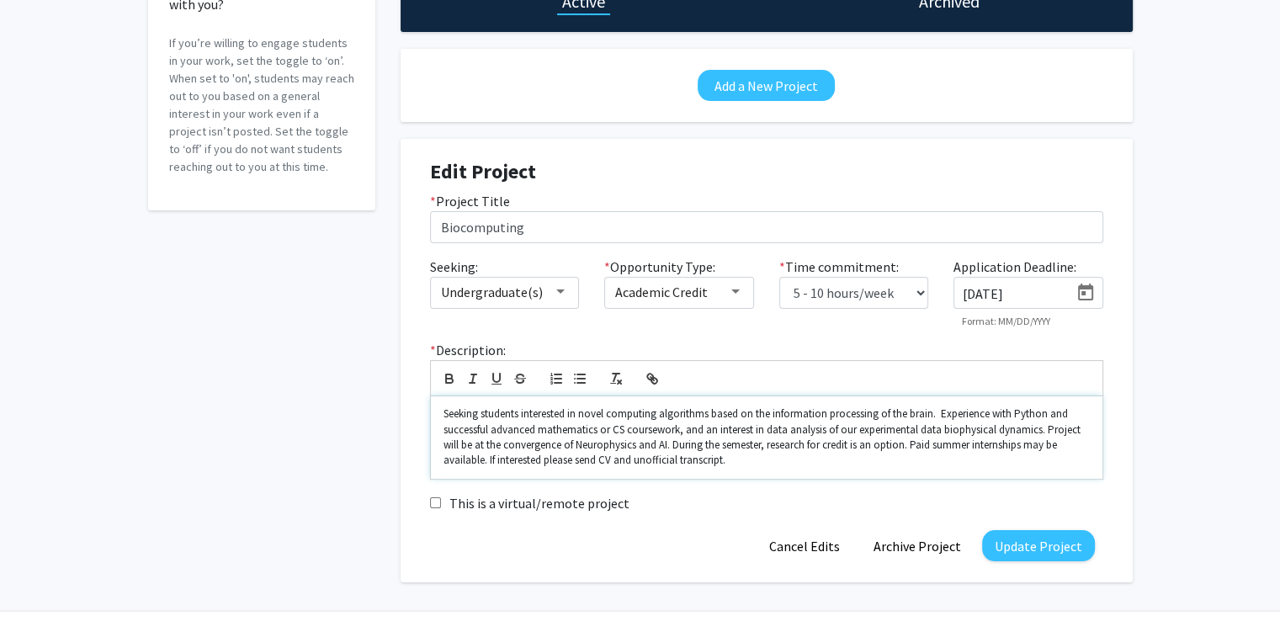
click at [1039, 431] on p "Seeking students interested in novel computing algorithms based on the informat…" at bounding box center [767, 438] width 647 height 62
click at [944, 418] on p "Seeking students interested in novel computing algorithms based on the informat…" at bounding box center [767, 438] width 647 height 62
click at [447, 424] on p "Seeking students interested in novel computing algorithms based on the informat…" at bounding box center [767, 438] width 647 height 62
click at [479, 445] on p "Seeking students interested in novel computing algorithms based on the informat…" at bounding box center [767, 438] width 647 height 62
click at [707, 442] on p "Seeking students interested in novel computing algorithms based on the informat…" at bounding box center [767, 438] width 647 height 62
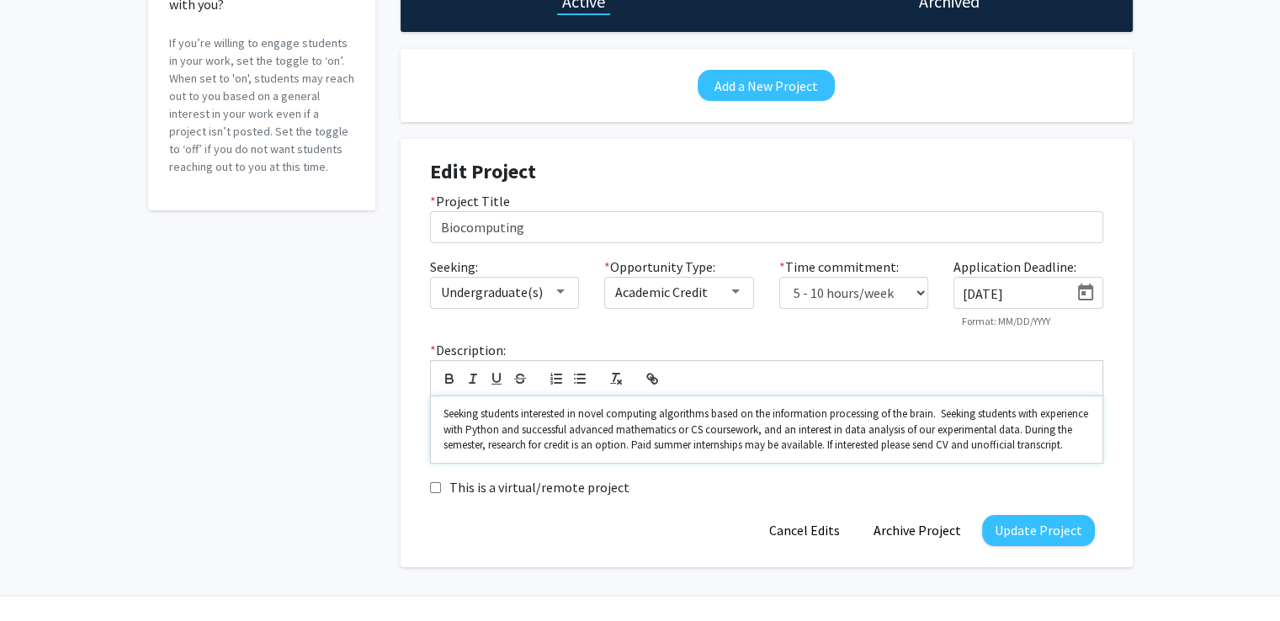
click at [674, 449] on p "Seeking students interested in novel computing algorithms based on the informat…" at bounding box center [767, 430] width 647 height 46
click at [444, 414] on p "Seeking students interested in novel computing algorithms based on the informat…" at bounding box center [767, 430] width 647 height 46
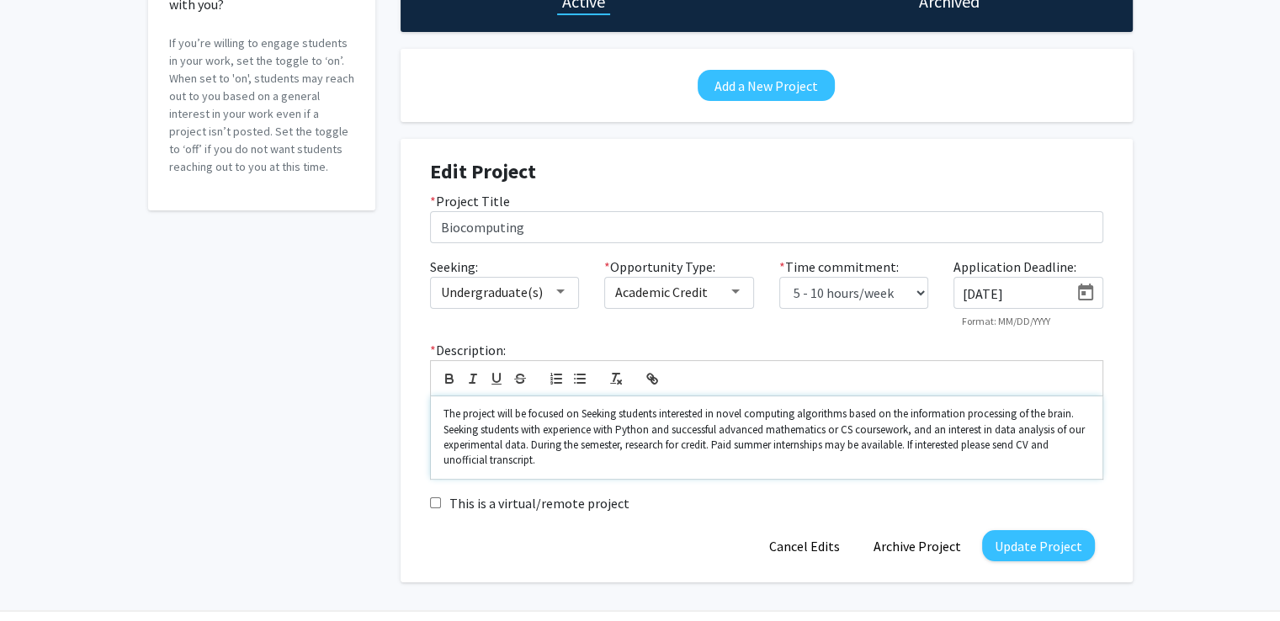
click at [720, 418] on p "The project will be focused on Seeking students interested in novel computing a…" at bounding box center [767, 438] width 647 height 62
click at [939, 417] on p "The project will be focused on experiments and computational work to develop no…" at bounding box center [767, 438] width 647 height 62
click at [1065, 414] on p "The project will be focused on experiments and computational work to develop no…" at bounding box center [767, 438] width 647 height 62
click at [634, 428] on p "The project will be focused on experiments and computational work to develop no…" at bounding box center [767, 438] width 647 height 62
click at [696, 449] on p "The project will be focused on experiments and computational work to develop no…" at bounding box center [767, 438] width 647 height 62
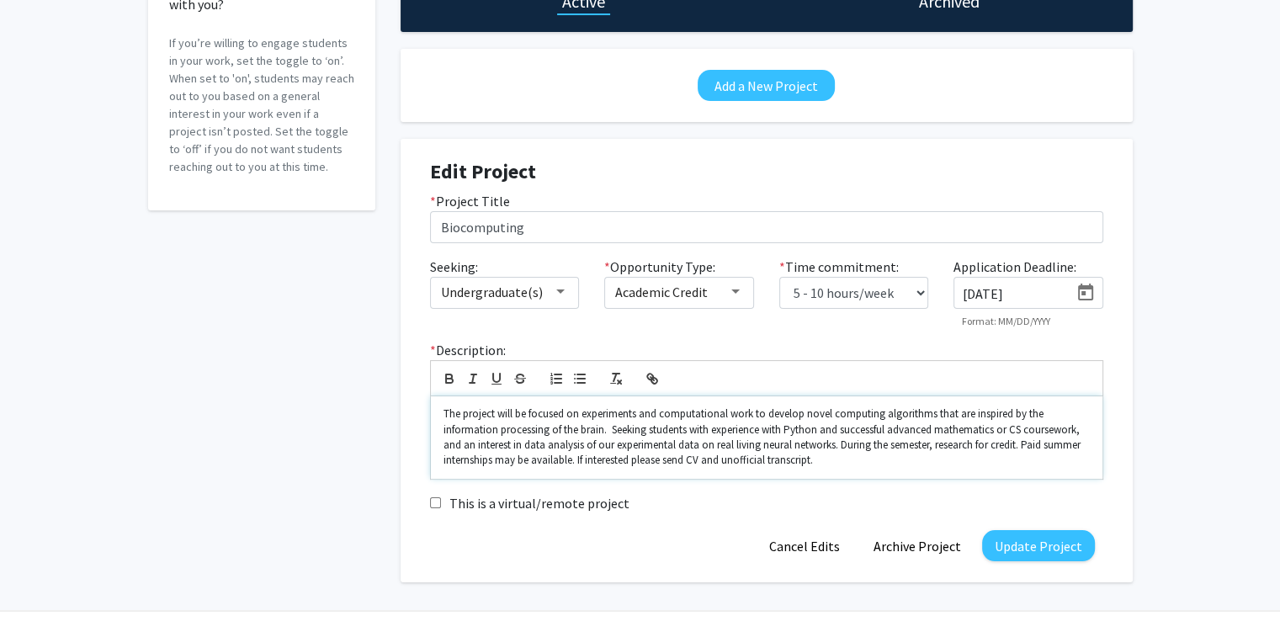
click at [811, 460] on p "The project will be focused on experiments and computational work to develop no…" at bounding box center [767, 438] width 647 height 62
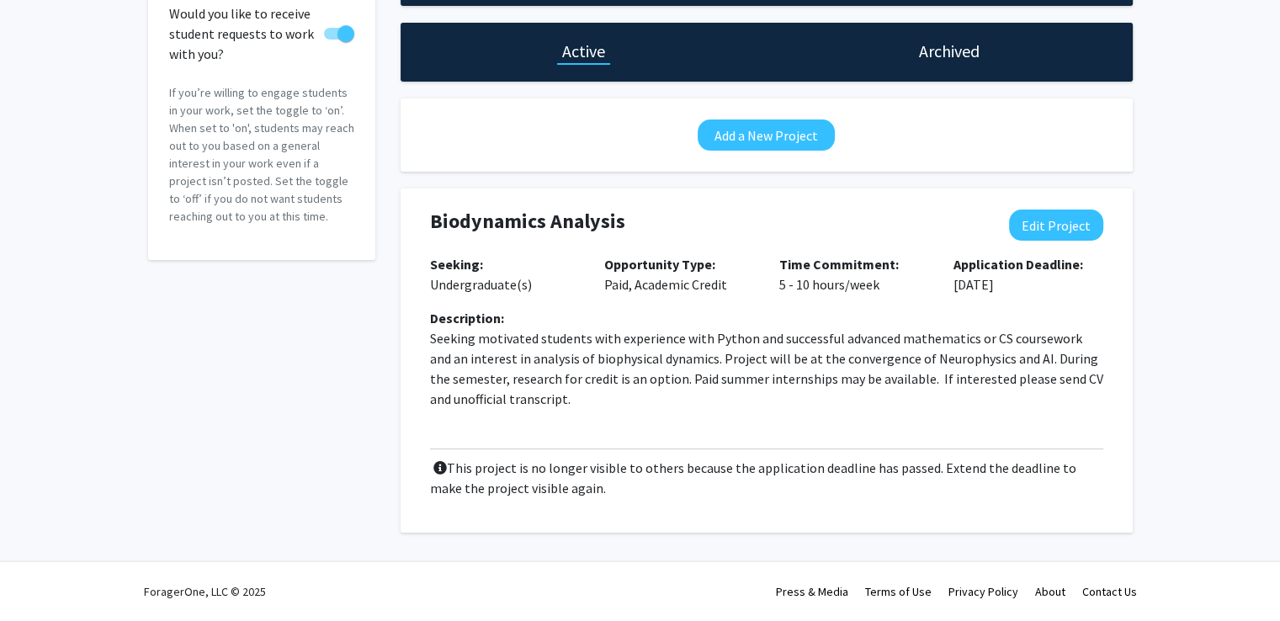
scroll to position [141, 0]
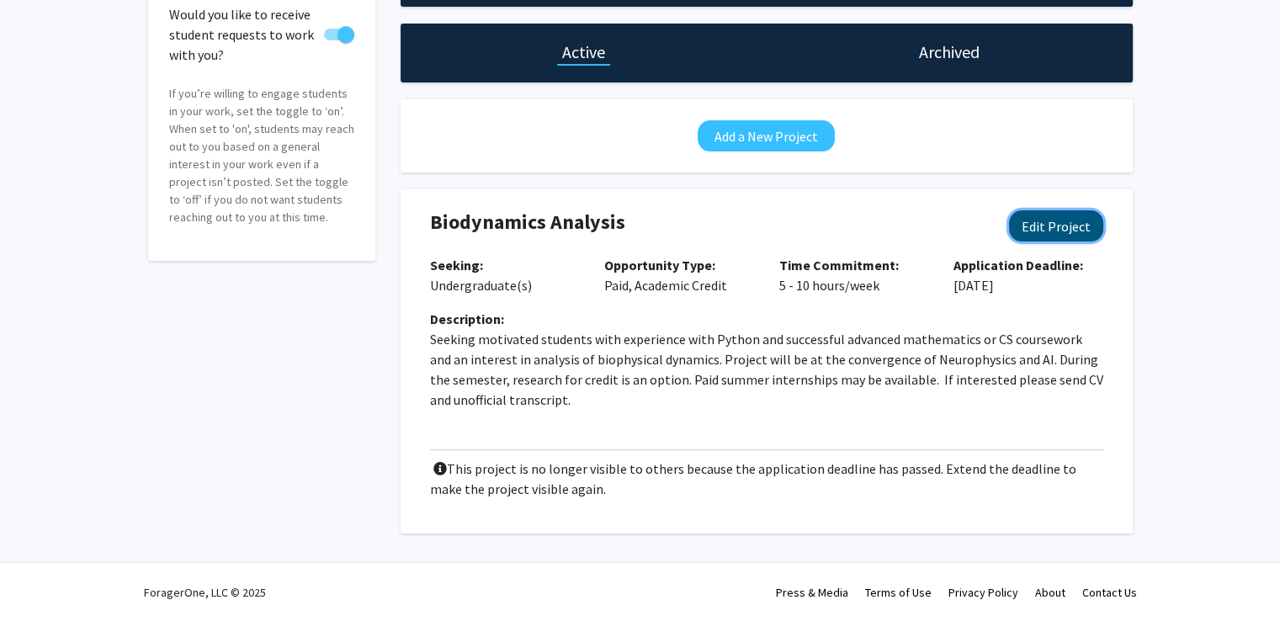
click at [1037, 226] on button "Edit Project" at bounding box center [1056, 225] width 94 height 31
select select "5 - 10"
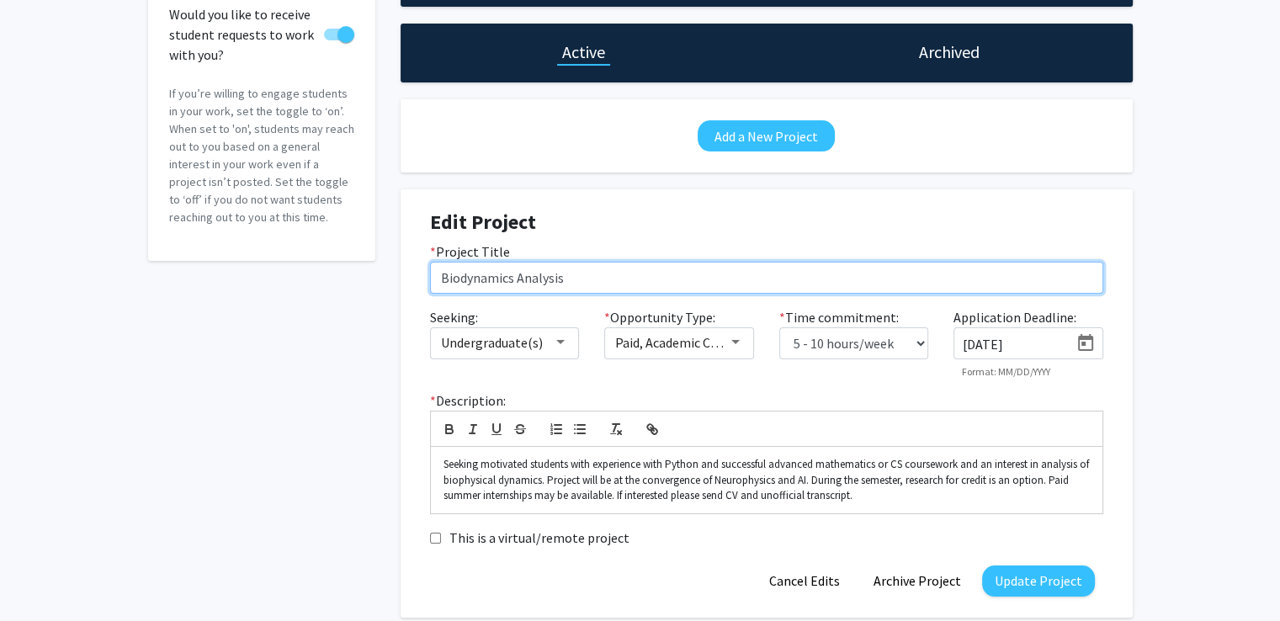
click at [465, 277] on input "Biodynamics Analysis" at bounding box center [766, 278] width 673 height 32
drag, startPoint x: 460, startPoint y: 281, endPoint x: 593, endPoint y: 258, distance: 135.8
click at [593, 258] on div "* Project Title Biodynamics Analysis" at bounding box center [767, 268] width 699 height 52
type input "Biocomputing"
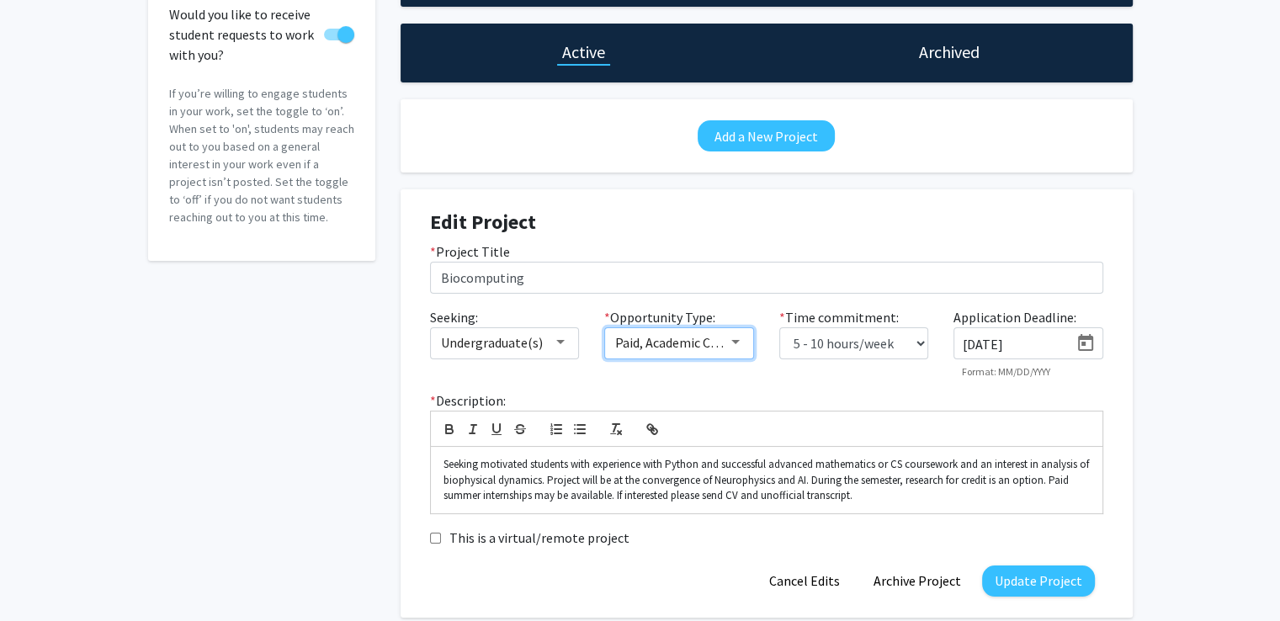
click at [740, 341] on div at bounding box center [735, 342] width 15 height 13
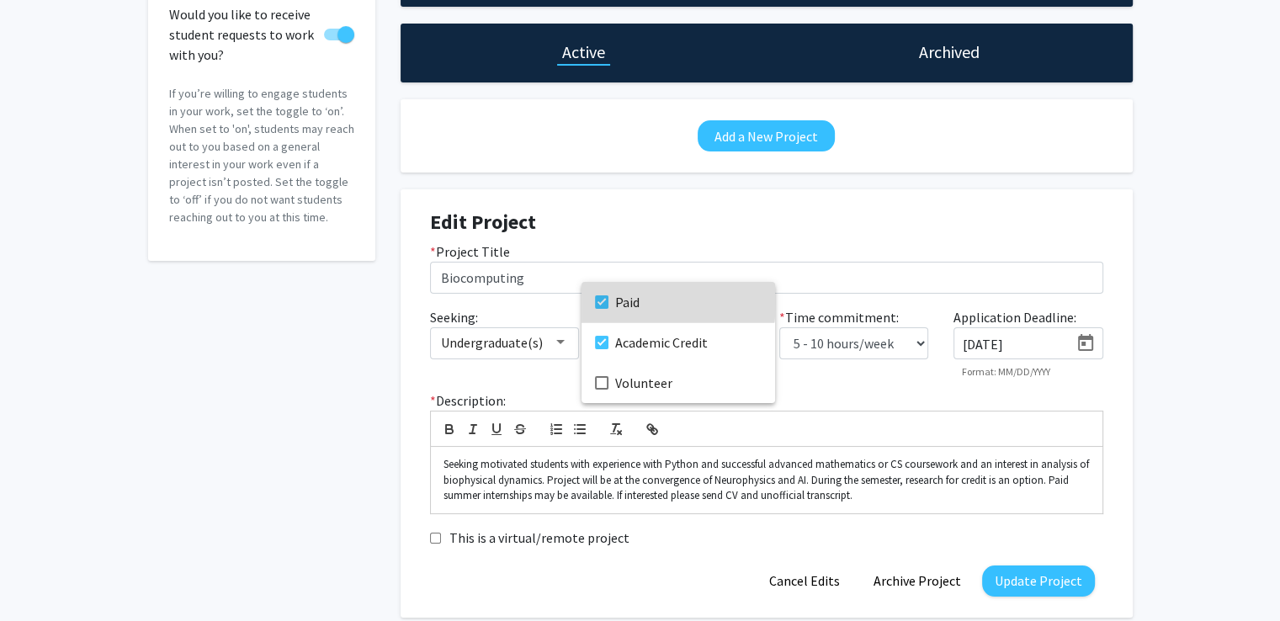
click at [599, 300] on mat-pseudo-checkbox at bounding box center [601, 301] width 13 height 13
click at [1082, 341] on div at bounding box center [640, 310] width 1280 height 621
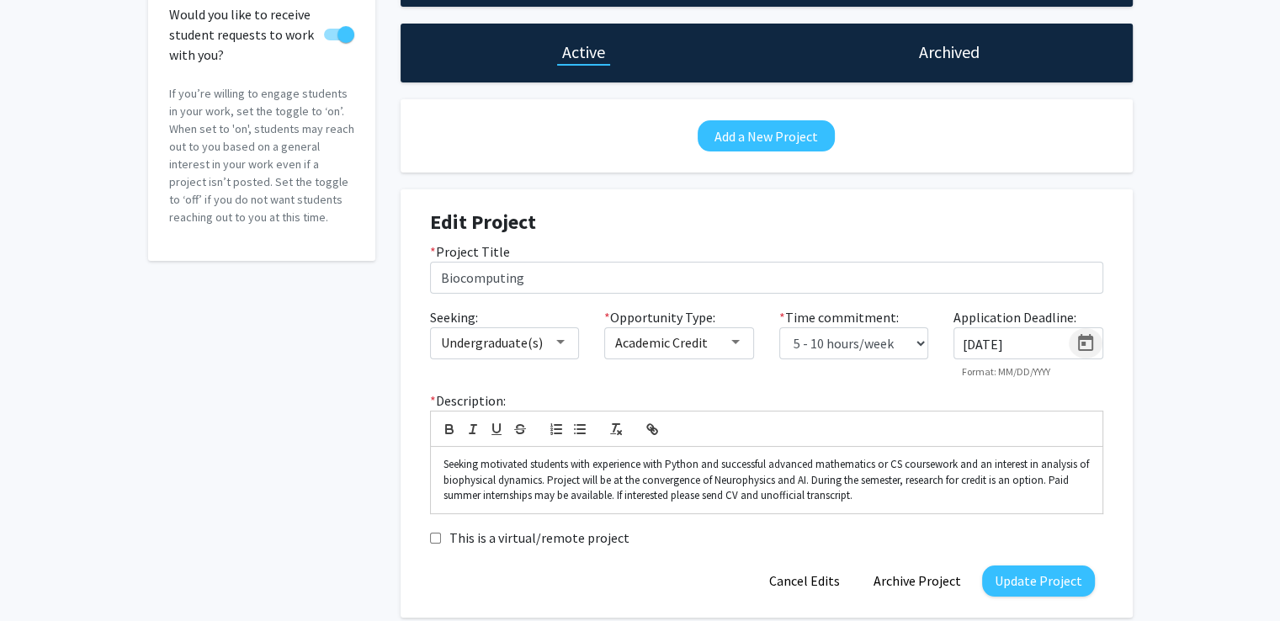
click at [1082, 341] on icon "Open calendar" at bounding box center [1085, 342] width 15 height 17
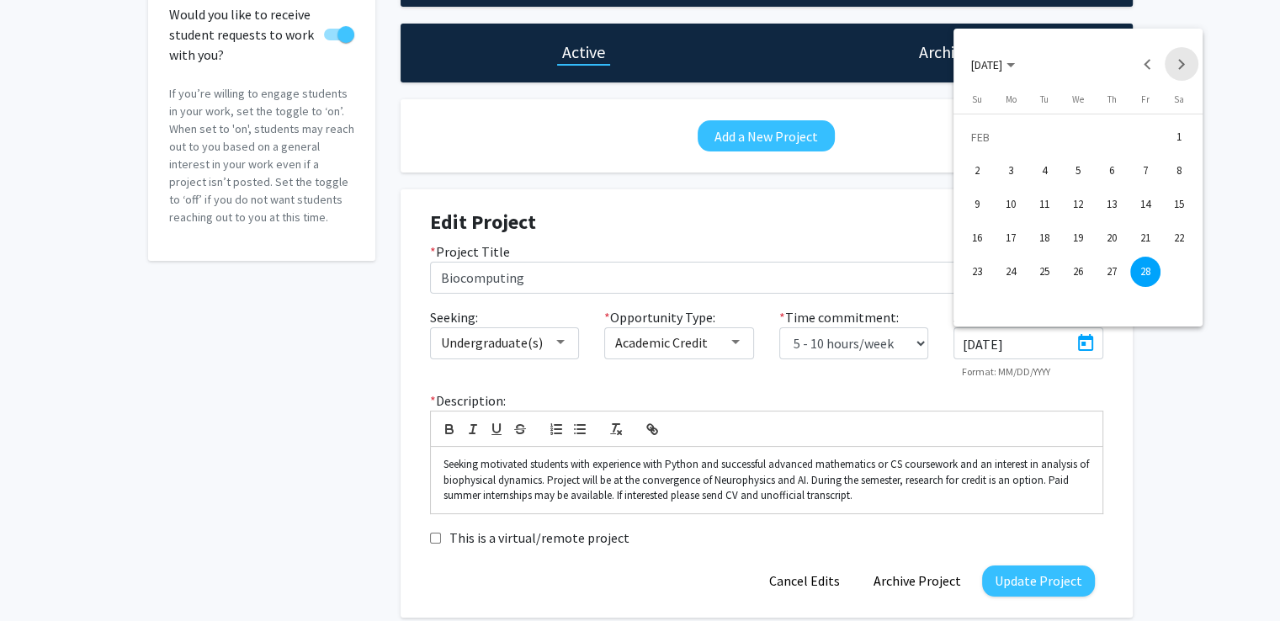
click at [1185, 56] on button "Next month" at bounding box center [1182, 64] width 34 height 34
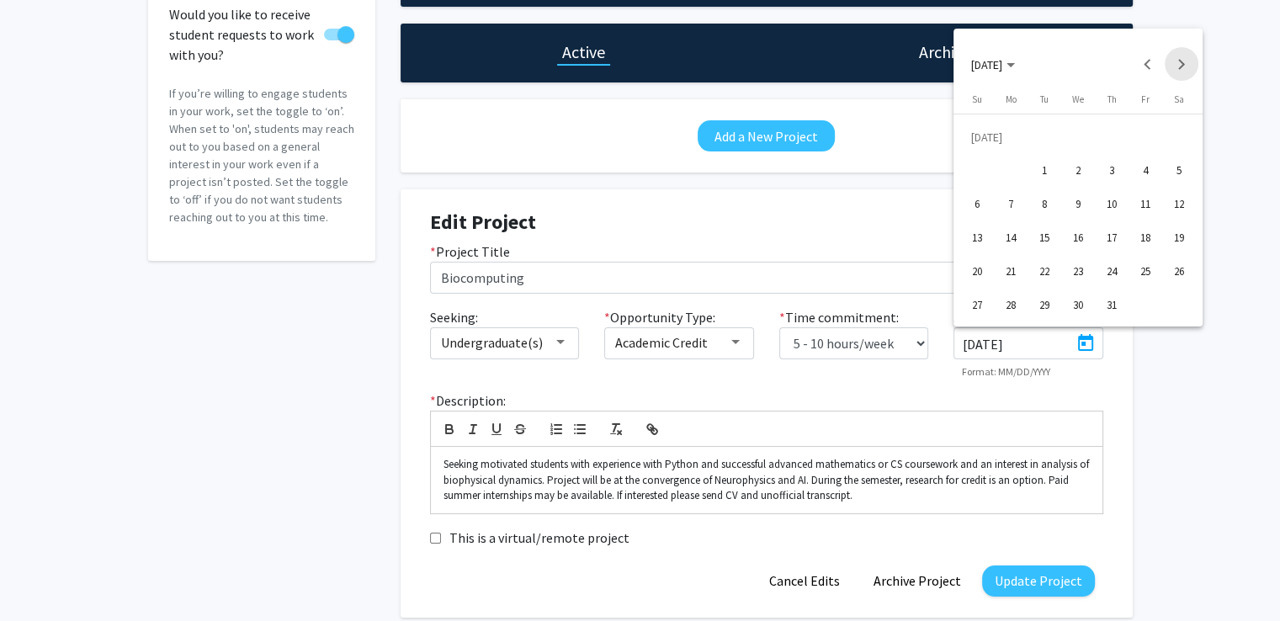
click at [1185, 56] on button "Next month" at bounding box center [1182, 64] width 34 height 34
click at [979, 243] on div "14" at bounding box center [977, 238] width 30 height 30
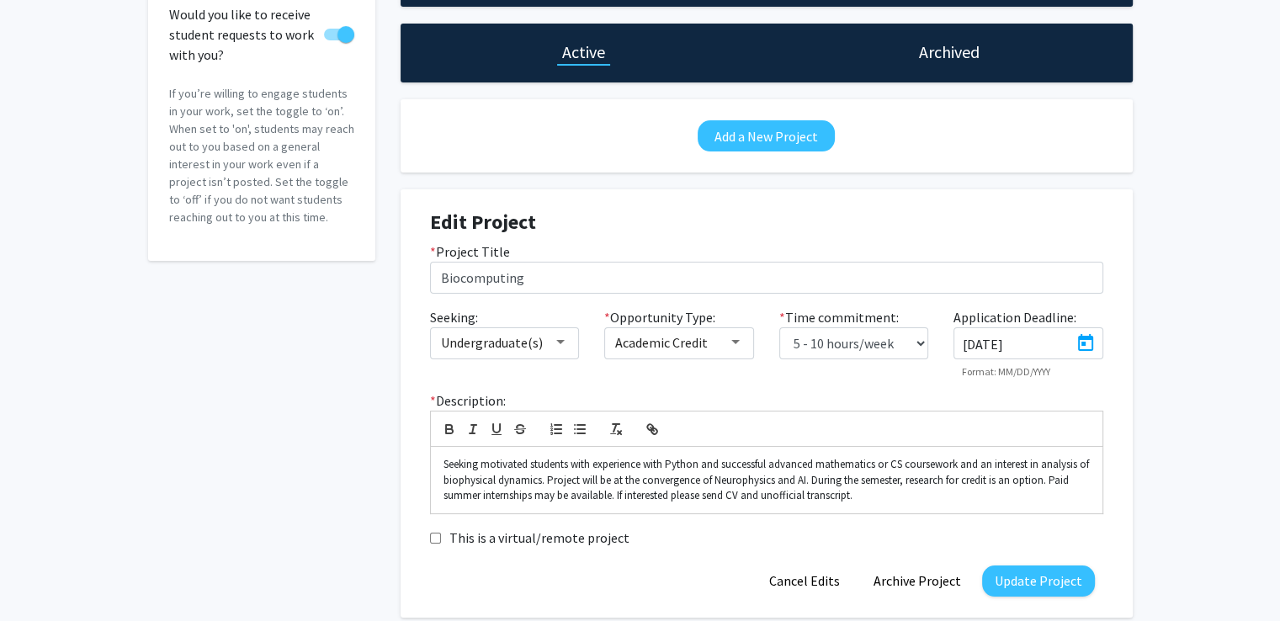
type input "9/14/2025"
click at [481, 463] on p "Seeking motivated students with experience with Python and successful advanced …" at bounding box center [767, 480] width 647 height 46
click at [444, 466] on p "Seeking motivated students with experience with Python and successful advanced …" at bounding box center [767, 480] width 647 height 46
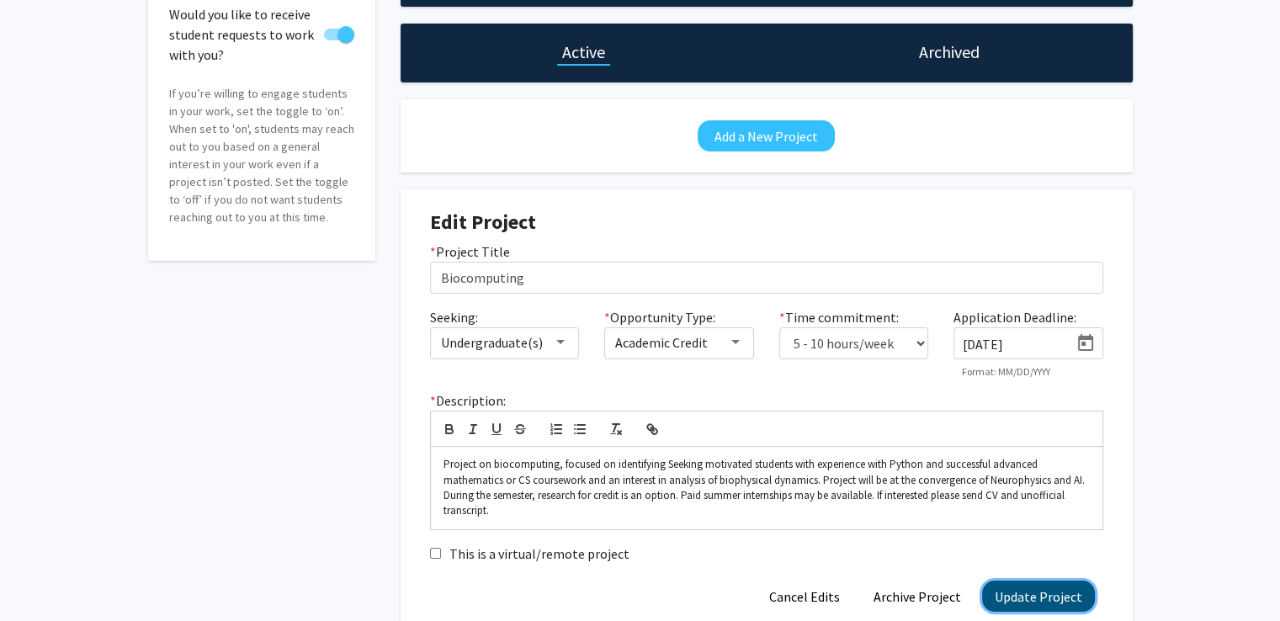
click at [1027, 601] on button "Update Project" at bounding box center [1038, 596] width 113 height 31
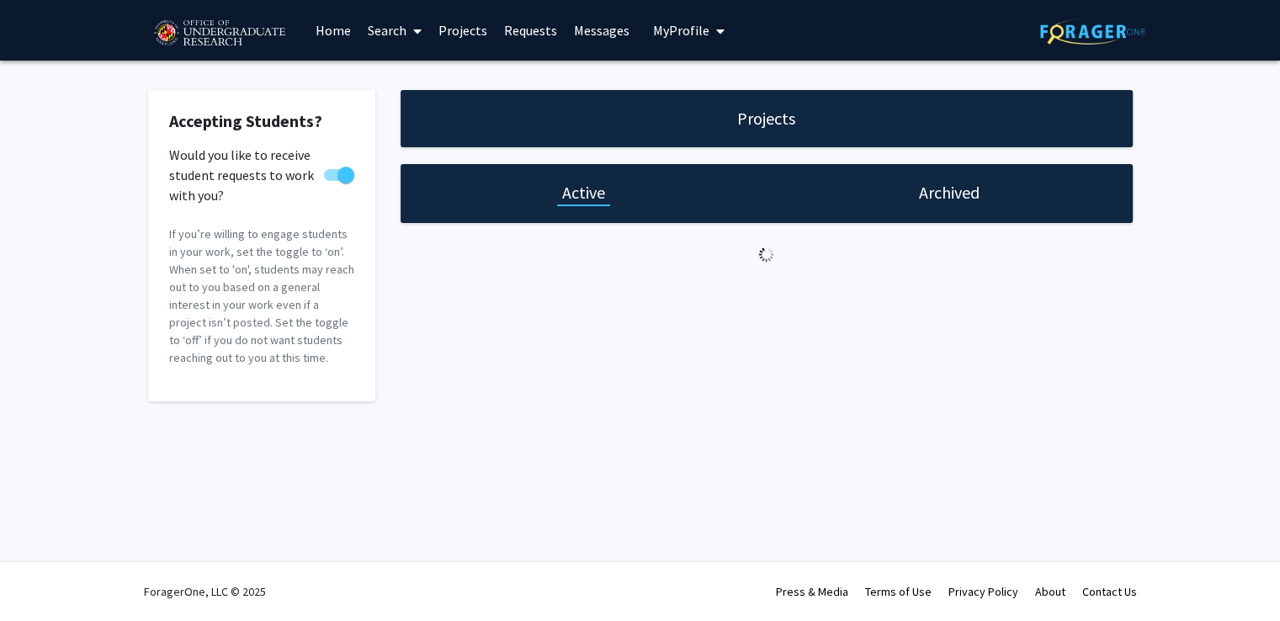
scroll to position [0, 0]
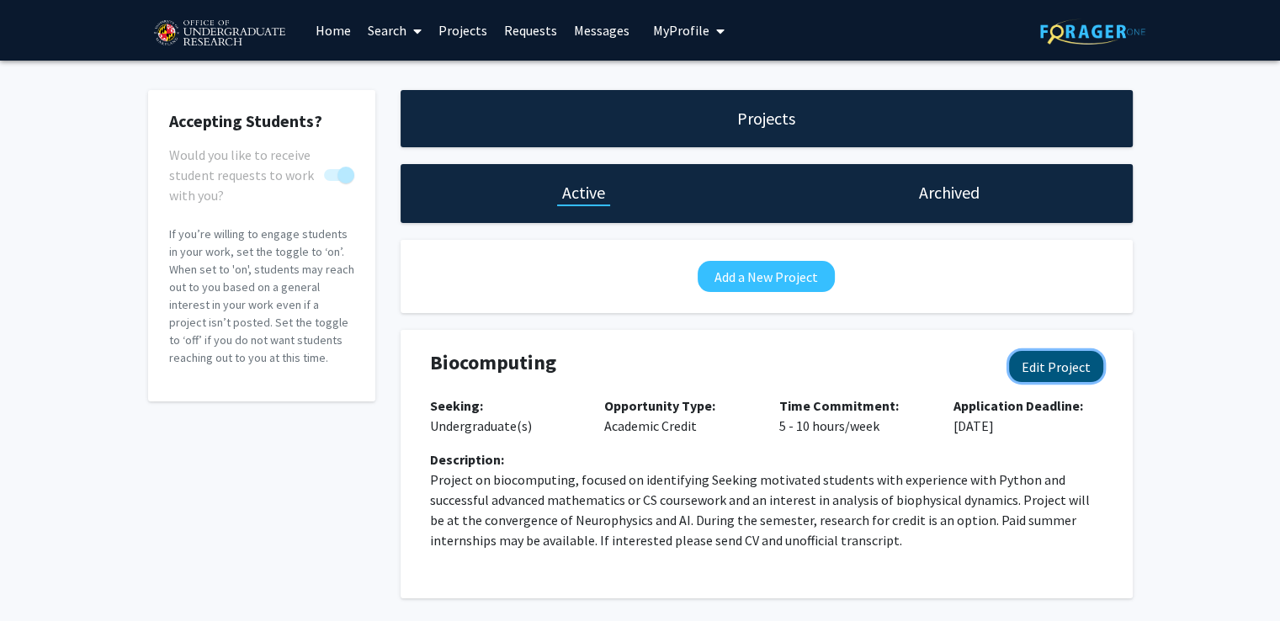
click at [1060, 364] on button "Edit Project" at bounding box center [1056, 366] width 94 height 31
select select "5 - 10"
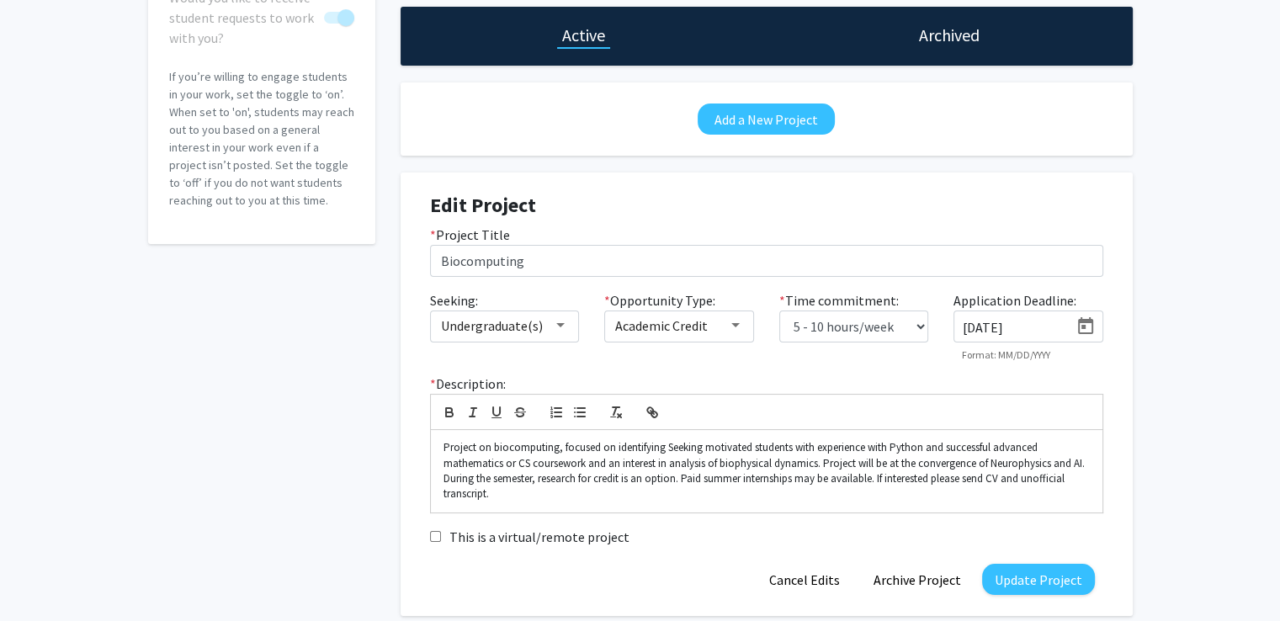
scroll to position [158, 0]
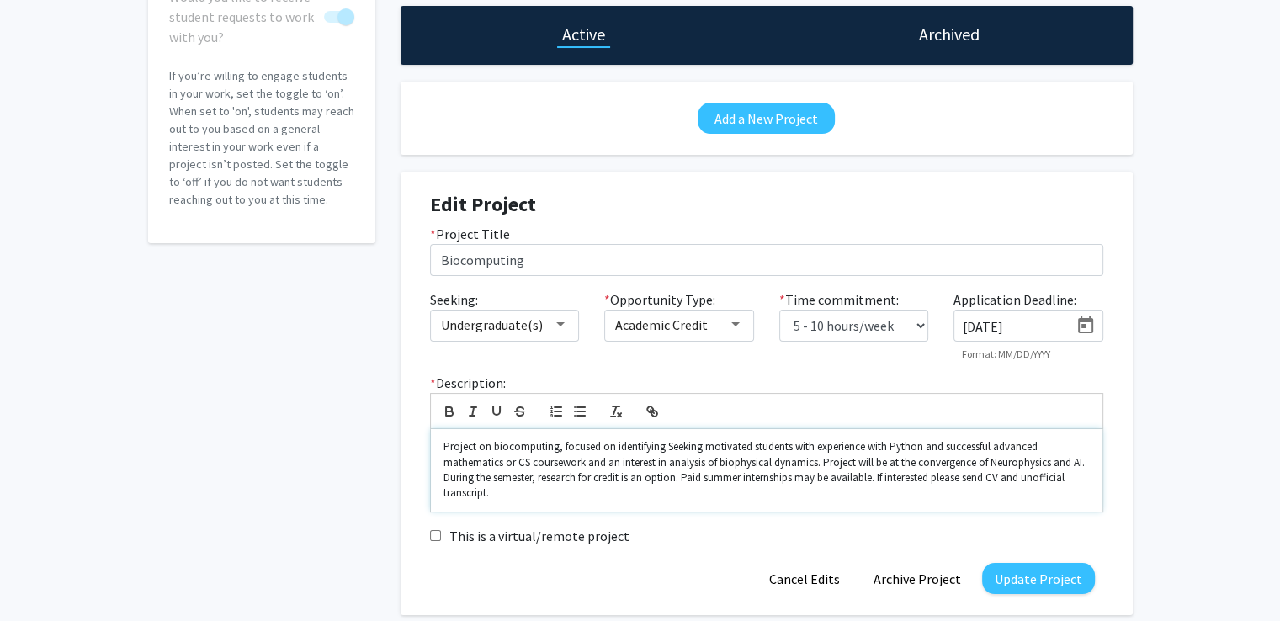
click at [665, 448] on p "Project on biocomputing, focused on identifying Seeking motivated students with…" at bounding box center [767, 470] width 647 height 62
click at [549, 482] on p "Project on biocomputing, focused on identifying novel computing algorithms and …" at bounding box center [767, 470] width 647 height 62
click at [553, 484] on p "Project on biocomputing, focused on identifying novel computing algorithms and …" at bounding box center [767, 470] width 647 height 62
click at [583, 492] on p "Project on biocomputing, focused on identifying novel computing algorithms and …" at bounding box center [767, 470] width 647 height 62
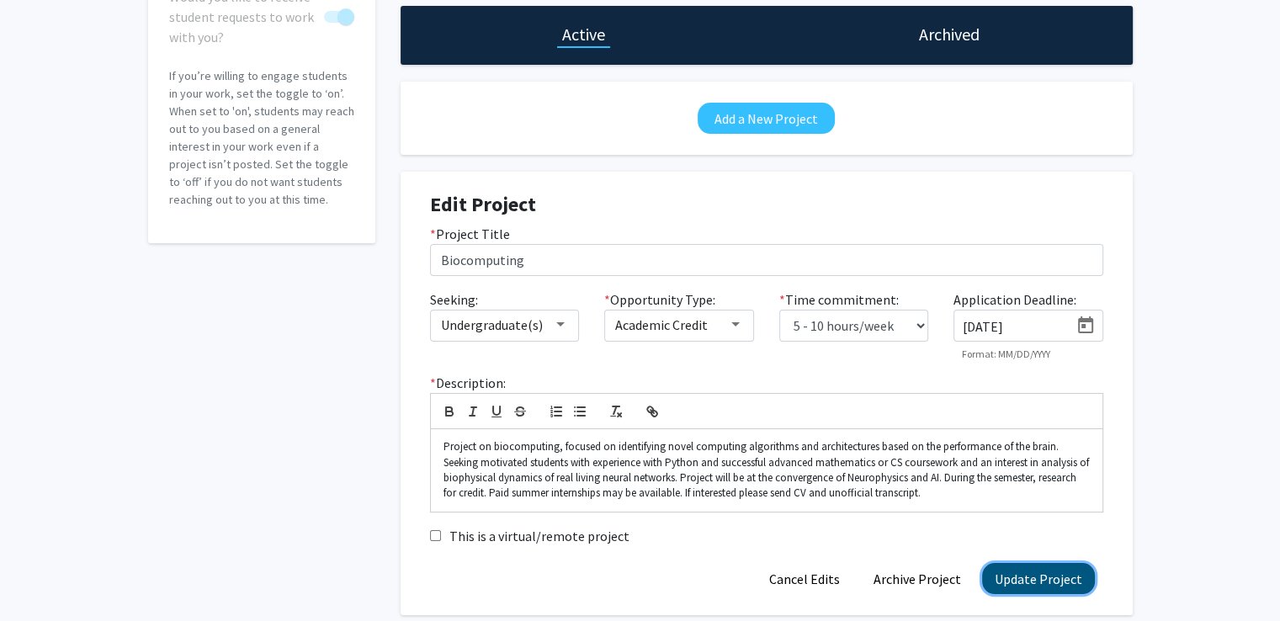
click at [1037, 572] on button "Update Project" at bounding box center [1038, 578] width 113 height 31
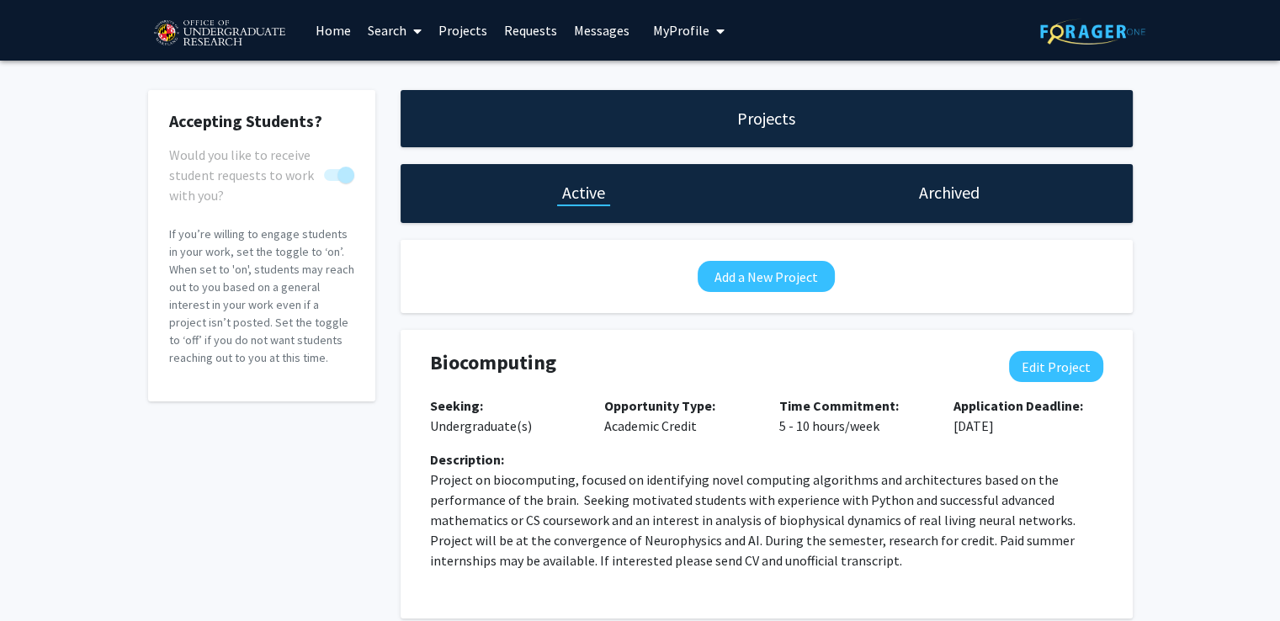
scroll to position [85, 0]
